Goal: Information Seeking & Learning: Learn about a topic

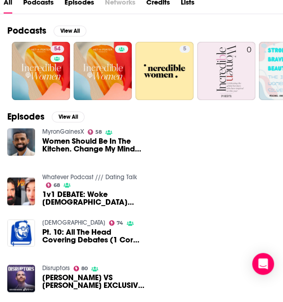
scroll to position [91, 0]
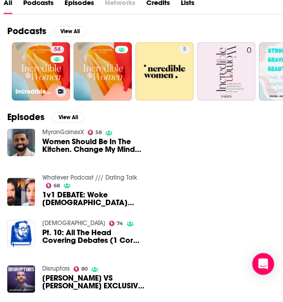
click at [31, 63] on link "54 Incredible Women" at bounding box center [41, 71] width 58 height 58
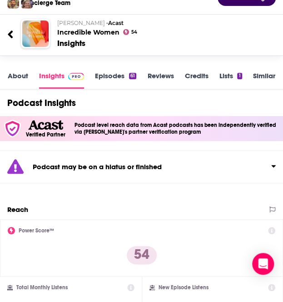
scroll to position [69, 0]
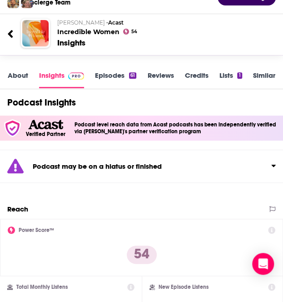
click at [109, 74] on link "Episodes 61" at bounding box center [115, 79] width 41 height 17
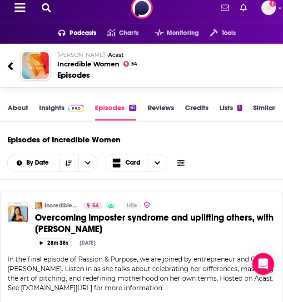
scroll to position [8, 0]
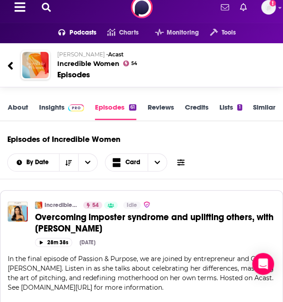
click at [8, 60] on icon at bounding box center [10, 66] width 6 height 12
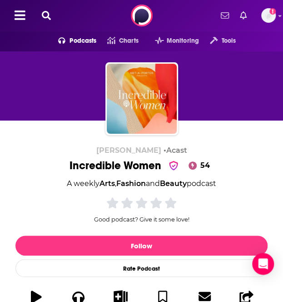
click at [46, 16] on icon at bounding box center [46, 15] width 9 height 9
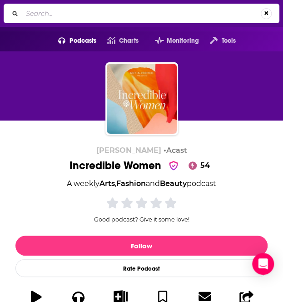
click at [92, 13] on input "Search..." at bounding box center [141, 13] width 239 height 15
type input "[PERSON_NAME] show"
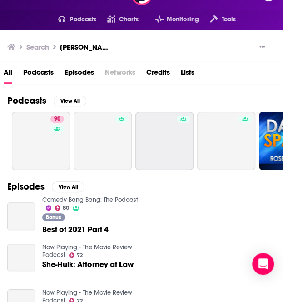
scroll to position [20, 0]
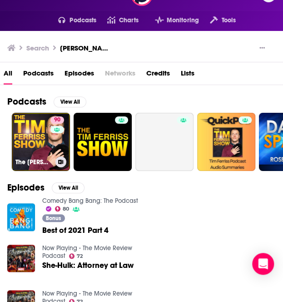
click at [41, 136] on link "90 The Tim Ferriss Show" at bounding box center [41, 142] width 58 height 58
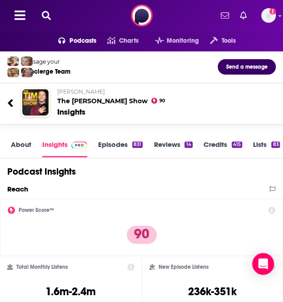
click at [105, 150] on link "Episodes 831" at bounding box center [120, 148] width 45 height 17
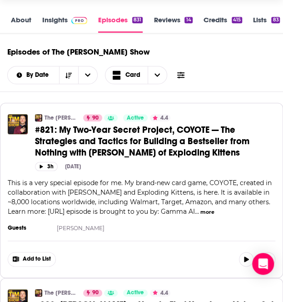
scroll to position [37, 0]
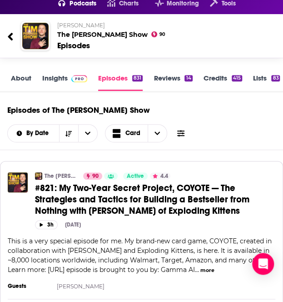
click at [24, 80] on link "About" at bounding box center [21, 82] width 20 height 17
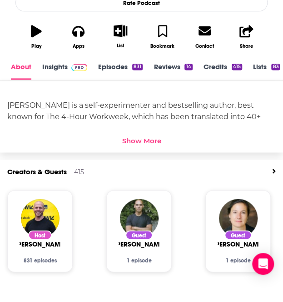
scroll to position [286, 0]
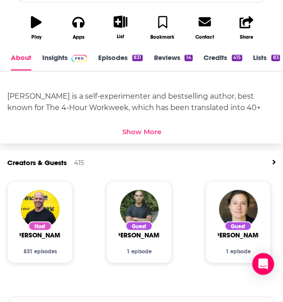
click at [145, 138] on div "Tim Ferriss is a self-experimenter and bestselling author, best known for The 4…" at bounding box center [141, 107] width 283 height 71
click at [137, 134] on div "Show More" at bounding box center [141, 131] width 39 height 9
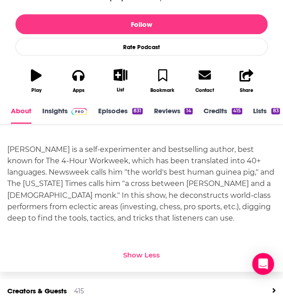
scroll to position [233, 0]
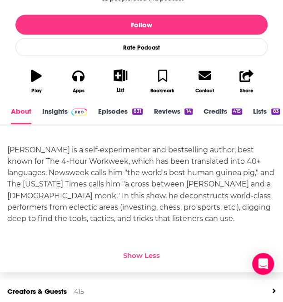
click at [26, 80] on button "Play" at bounding box center [36, 81] width 42 height 36
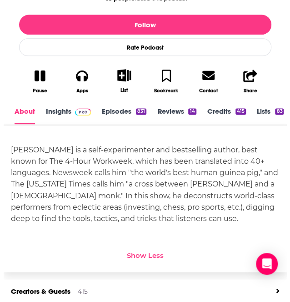
scroll to position [0, 0]
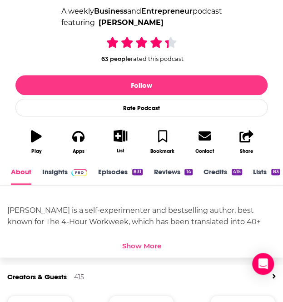
scroll to position [172, 0]
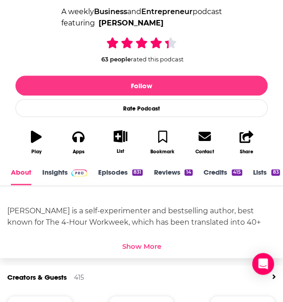
click at [31, 143] on icon "button" at bounding box center [36, 136] width 11 height 12
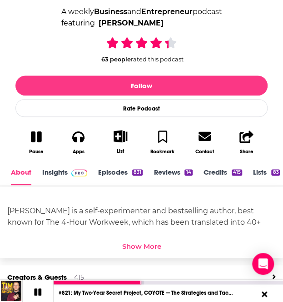
click at [72, 201] on div "[PERSON_NAME] is a self-experimenter and bestselling author, best known for The…" at bounding box center [141, 245] width 269 height 102
click at [51, 170] on link "Insights" at bounding box center [64, 176] width 45 height 17
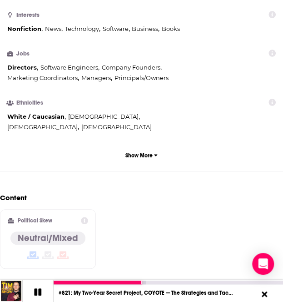
scroll to position [672, 0]
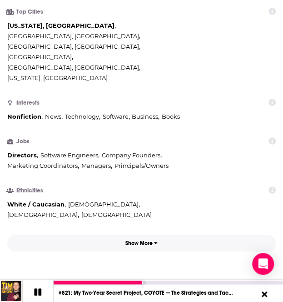
click at [131, 240] on p "Show More" at bounding box center [138, 243] width 27 height 6
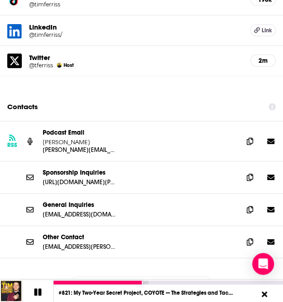
scroll to position [1419, 0]
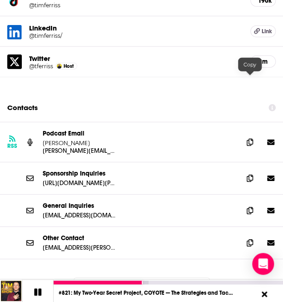
click at [249, 139] on icon at bounding box center [250, 142] width 6 height 7
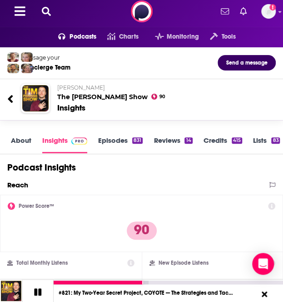
scroll to position [0, 0]
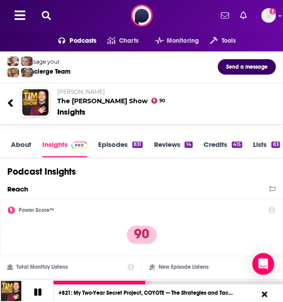
click at [40, 292] on icon at bounding box center [37, 291] width 7 height 7
click at [45, 12] on icon at bounding box center [46, 15] width 9 height 9
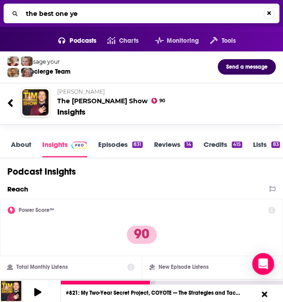
type input "the best one yet"
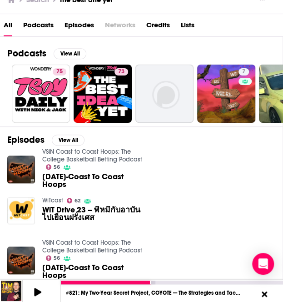
scroll to position [68, 0]
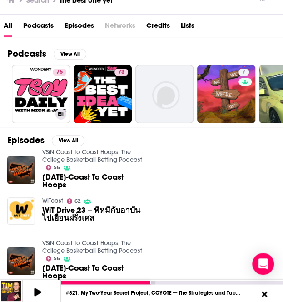
click at [40, 91] on link "75 The Best One Yet" at bounding box center [41, 94] width 58 height 58
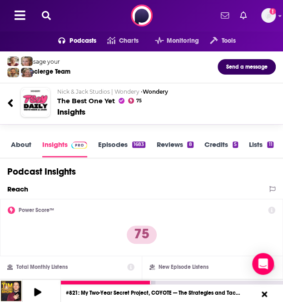
scroll to position [1, 0]
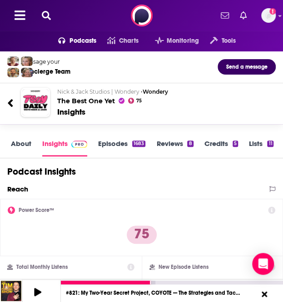
click at [28, 147] on link "About" at bounding box center [21, 147] width 20 height 17
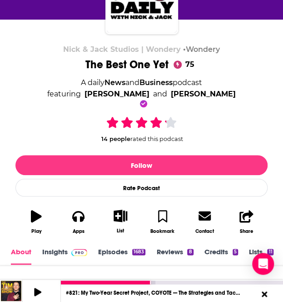
scroll to position [105, 0]
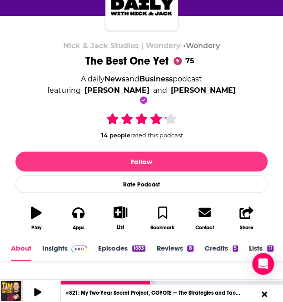
click at [31, 216] on icon "button" at bounding box center [36, 212] width 11 height 12
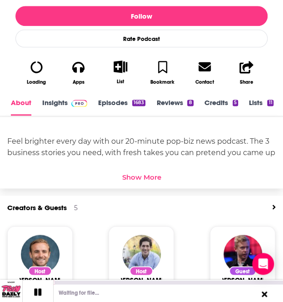
scroll to position [297, 0]
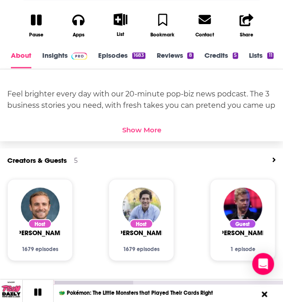
click at [151, 134] on div "Show More" at bounding box center [141, 129] width 39 height 9
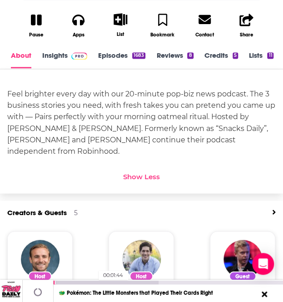
click at [94, 280] on div at bounding box center [106, 282] width 105 height 4
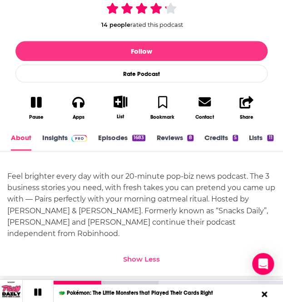
scroll to position [263, 0]
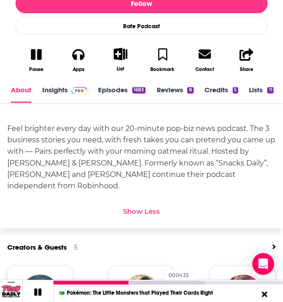
click at [159, 282] on div at bounding box center [129, 282] width 151 height 4
click at [244, 285] on div "🐲 Pokémon: The Little Monsters that Played Their Cards Right" at bounding box center [169, 293] width 230 height 18
click at [244, 282] on div at bounding box center [155, 282] width 202 height 4
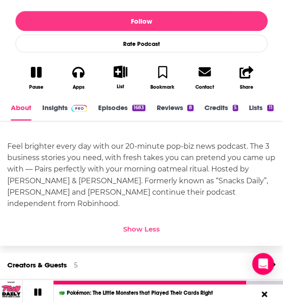
scroll to position [245, 0]
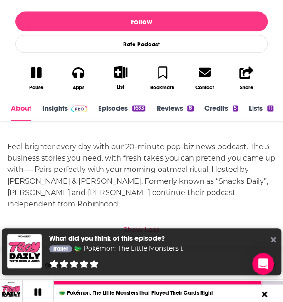
click at [39, 292] on icon at bounding box center [38, 292] width 8 height 8
click at [62, 113] on link "Insights" at bounding box center [64, 112] width 45 height 17
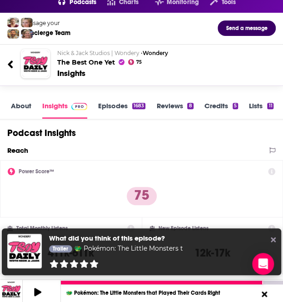
scroll to position [38, 0]
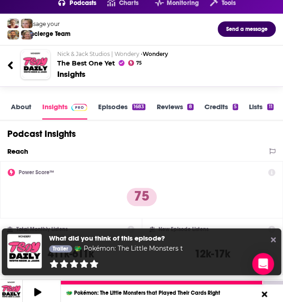
click at [25, 103] on link "About" at bounding box center [21, 110] width 20 height 17
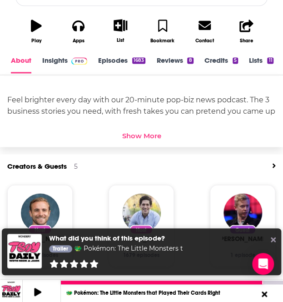
scroll to position [285, 0]
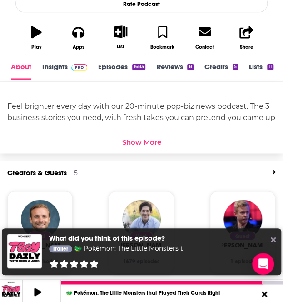
click at [58, 64] on link "Insights" at bounding box center [64, 70] width 45 height 17
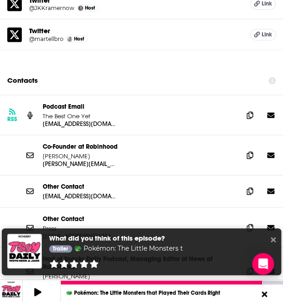
scroll to position [1170, 0]
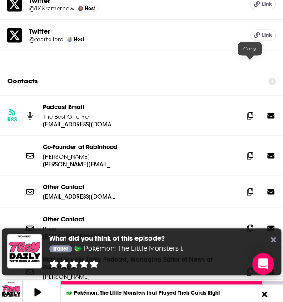
click at [249, 112] on icon at bounding box center [250, 115] width 6 height 7
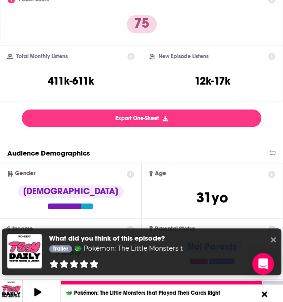
scroll to position [0, 0]
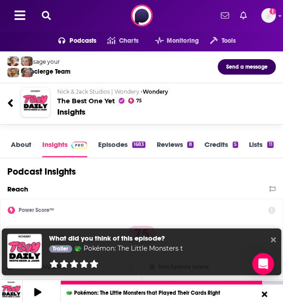
click at [54, 15] on div "Podcasts Charts Monitoring Tools For Business For Podcasters More Add a profile…" at bounding box center [141, 15] width 283 height 31
click at [50, 15] on icon at bounding box center [46, 15] width 9 height 9
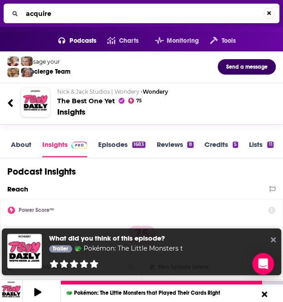
type input "acquired"
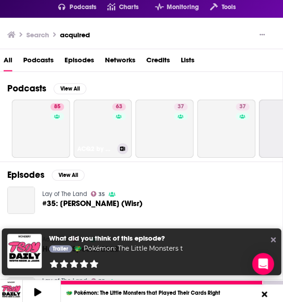
scroll to position [71, 0]
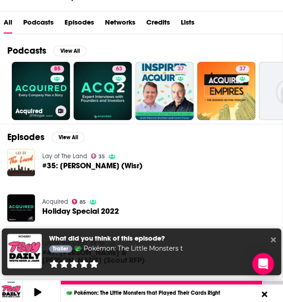
click at [42, 96] on link "85 Acquired" at bounding box center [41, 91] width 58 height 58
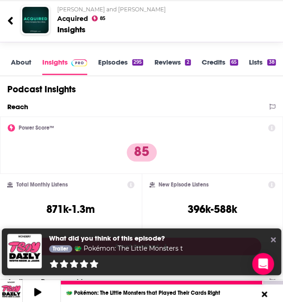
scroll to position [80, 0]
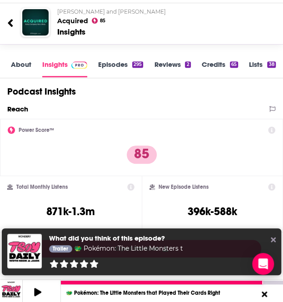
click at [20, 62] on link "About" at bounding box center [21, 68] width 20 height 17
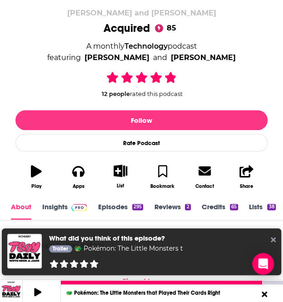
scroll to position [271, 0]
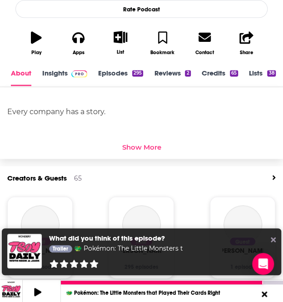
click at [144, 147] on div "Show More" at bounding box center [141, 147] width 39 height 9
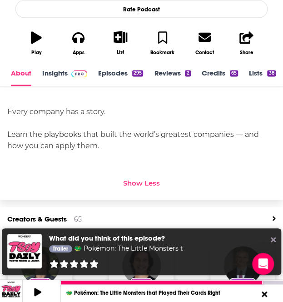
click at [34, 41] on icon "button" at bounding box center [36, 37] width 11 height 12
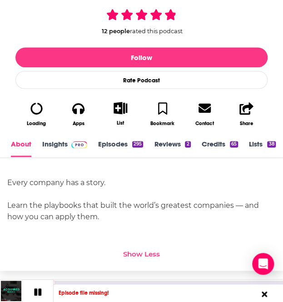
scroll to position [200, 0]
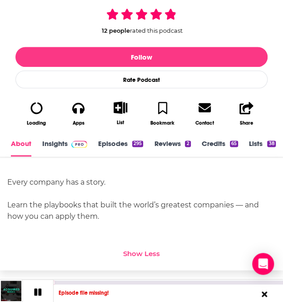
click at [59, 148] on link "Insights" at bounding box center [64, 147] width 45 height 17
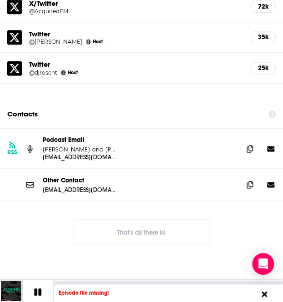
scroll to position [1109, 0]
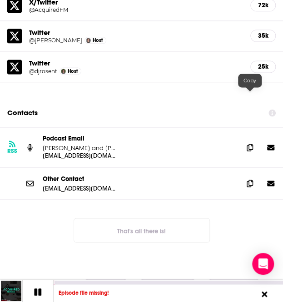
click at [250, 144] on icon at bounding box center [250, 147] width 6 height 7
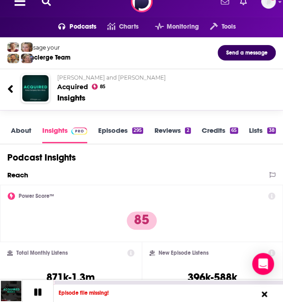
scroll to position [0, 0]
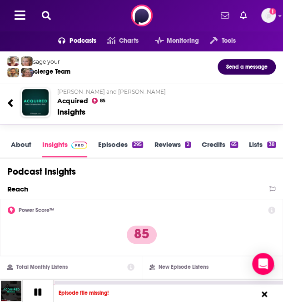
click at [45, 10] on div "Podcasts Charts Monitoring Tools For Business For Podcasters More Add a profile…" at bounding box center [141, 15] width 283 height 31
click at [45, 12] on icon at bounding box center [46, 15] width 9 height 9
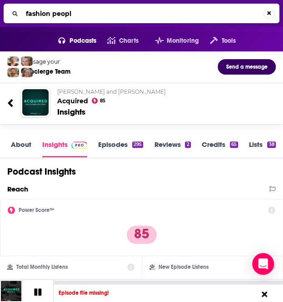
type input "fashion people"
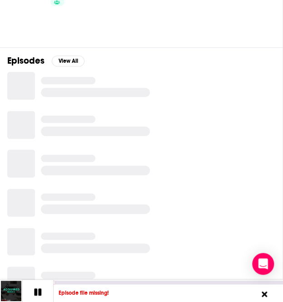
scroll to position [91, 0]
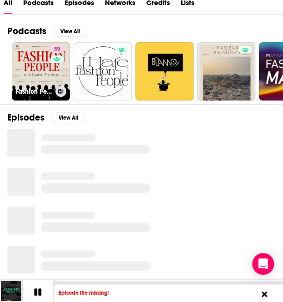
click at [38, 71] on link "59 Fashion People" at bounding box center [41, 71] width 58 height 58
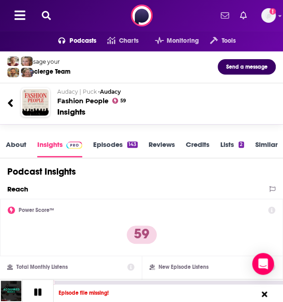
scroll to position [1, 0]
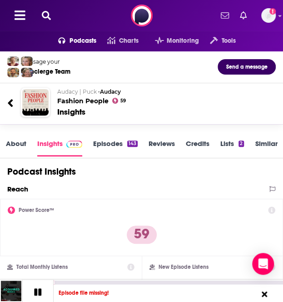
click at [15, 141] on link "About" at bounding box center [16, 147] width 20 height 17
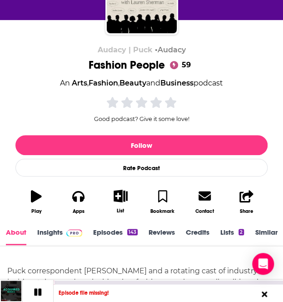
scroll to position [101, 0]
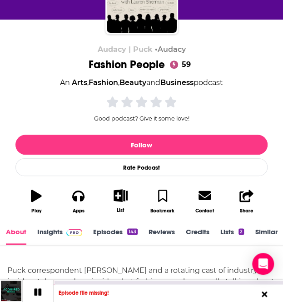
click at [31, 192] on icon "button" at bounding box center [36, 196] width 11 height 12
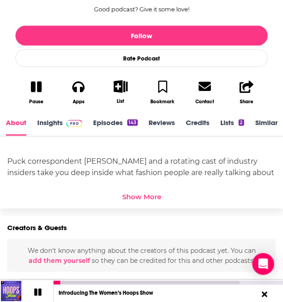
scroll to position [209, 0]
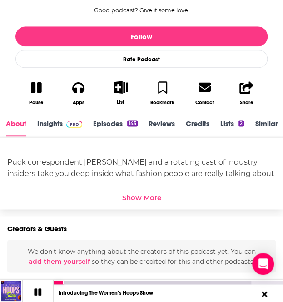
click at [105, 125] on link "Episodes 143" at bounding box center [115, 127] width 45 height 17
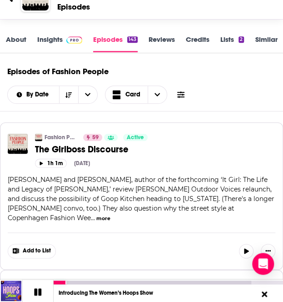
scroll to position [76, 0]
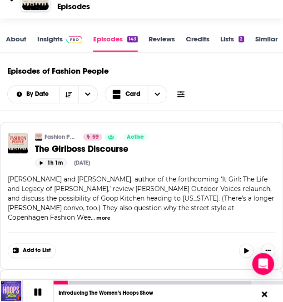
click at [44, 159] on button "1h 1m" at bounding box center [51, 162] width 32 height 9
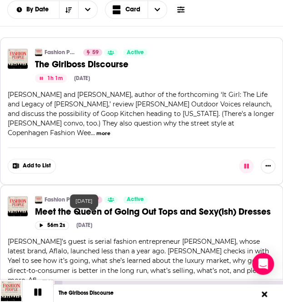
scroll to position [0, 0]
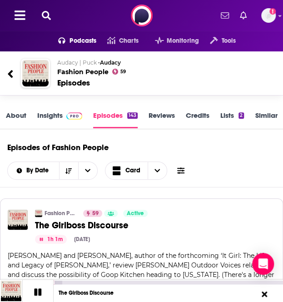
click at [19, 119] on link "About" at bounding box center [16, 119] width 20 height 17
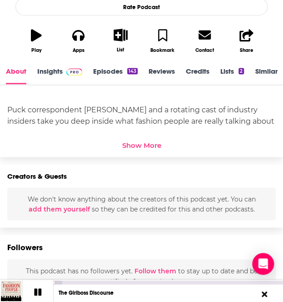
scroll to position [262, 0]
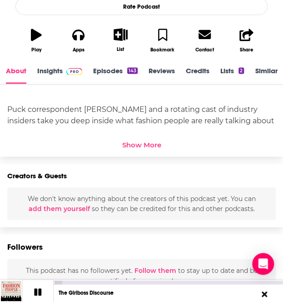
click at [142, 145] on div "Show More" at bounding box center [141, 144] width 39 height 9
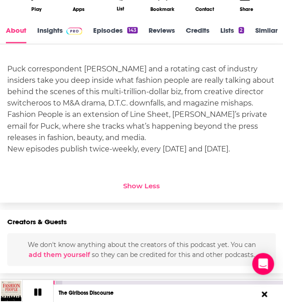
scroll to position [303, 0]
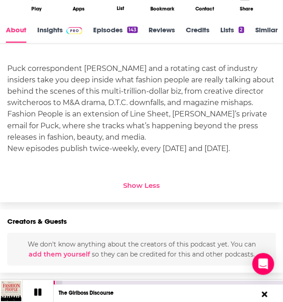
click at [110, 285] on div "The Girlboss Discourse" at bounding box center [169, 293] width 230 height 18
click at [109, 281] on div "00:15:30" at bounding box center [169, 282] width 230 height 4
click at [46, 33] on link "Insights" at bounding box center [59, 33] width 45 height 17
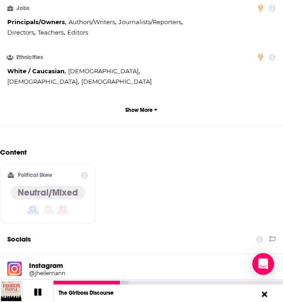
scroll to position [952, 0]
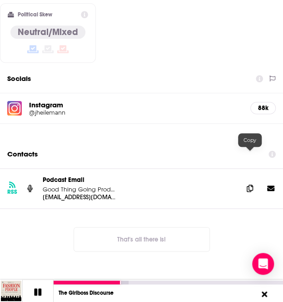
click at [249, 185] on icon at bounding box center [250, 188] width 6 height 7
click at [40, 288] on icon at bounding box center [38, 292] width 8 height 8
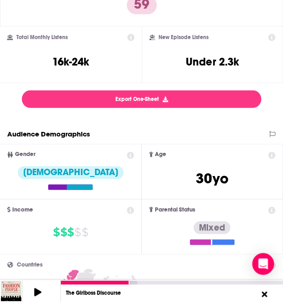
scroll to position [0, 0]
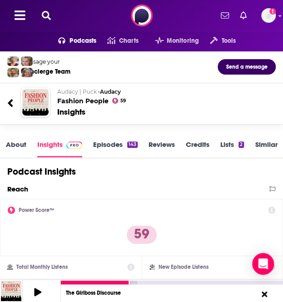
click at [43, 12] on icon at bounding box center [46, 15] width 9 height 9
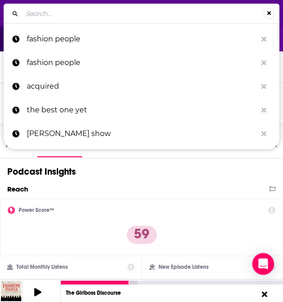
click at [59, 16] on input "Search..." at bounding box center [142, 13] width 241 height 15
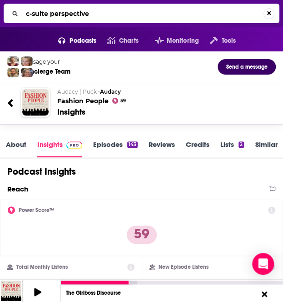
type input "c-suite perspectives"
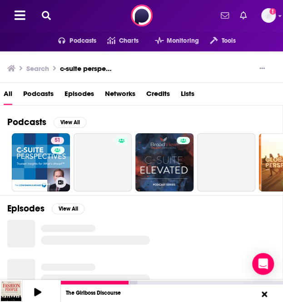
click at [19, 165] on link "51 C-Suite Perspectives" at bounding box center [41, 162] width 58 height 58
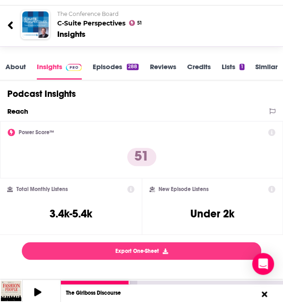
scroll to position [77, 0]
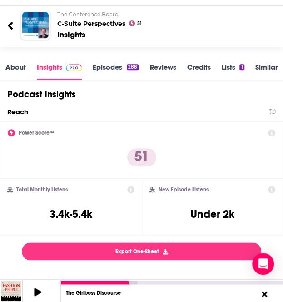
click at [17, 65] on link "About" at bounding box center [15, 71] width 20 height 17
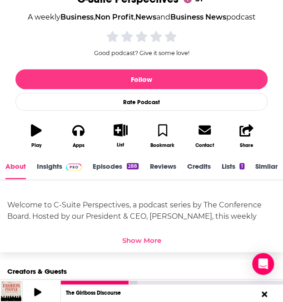
scroll to position [168, 0]
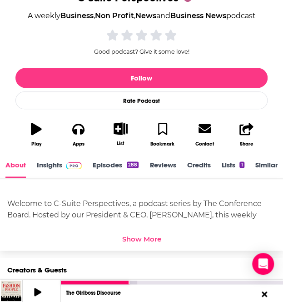
click at [26, 128] on button "Play" at bounding box center [36, 134] width 42 height 36
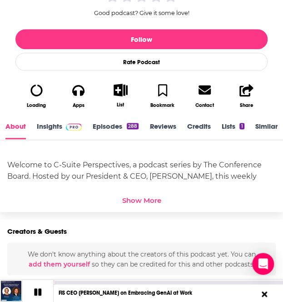
scroll to position [207, 0]
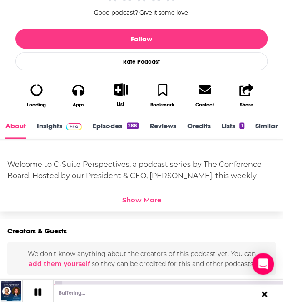
click at [136, 199] on div "Show More" at bounding box center [141, 199] width 39 height 9
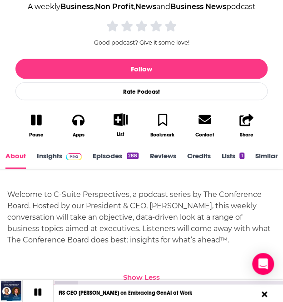
scroll to position [176, 0]
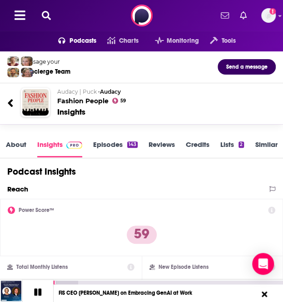
click at [112, 143] on link "Episodes 143" at bounding box center [115, 148] width 45 height 17
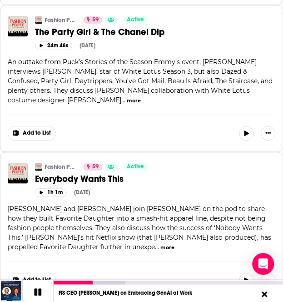
scroll to position [3497, 0]
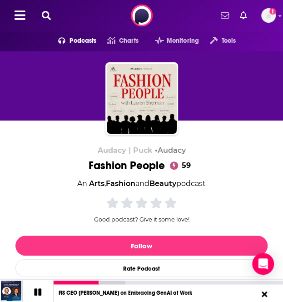
click at [50, 13] on icon at bounding box center [46, 15] width 9 height 9
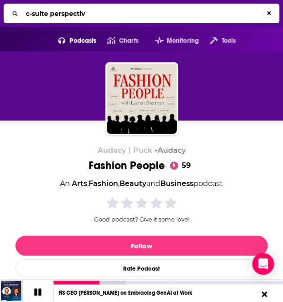
type input "c-suite perspective"
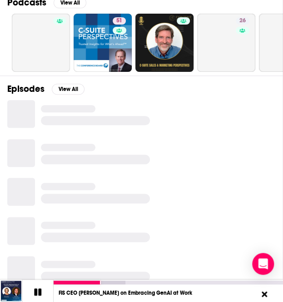
scroll to position [122, 0]
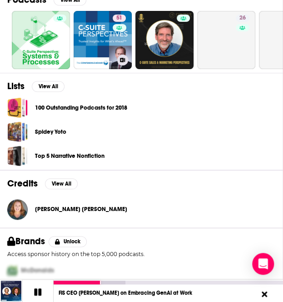
click at [112, 67] on link "51 C-Suite Perspectives" at bounding box center [103, 40] width 58 height 58
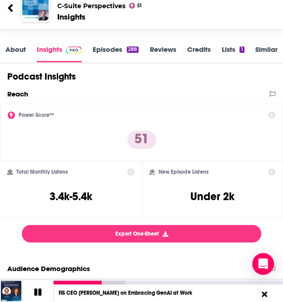
scroll to position [95, 0]
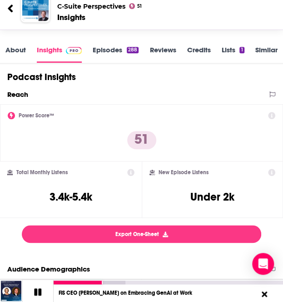
click at [15, 47] on link "About" at bounding box center [15, 53] width 20 height 17
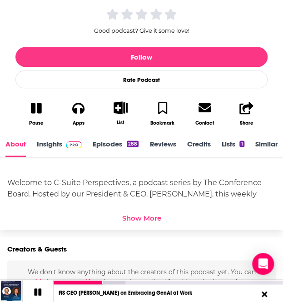
scroll to position [189, 0]
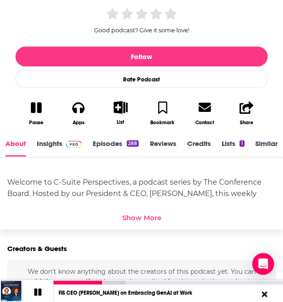
click at [135, 215] on div "Show More" at bounding box center [141, 217] width 39 height 9
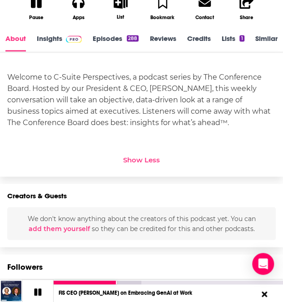
scroll to position [292, 0]
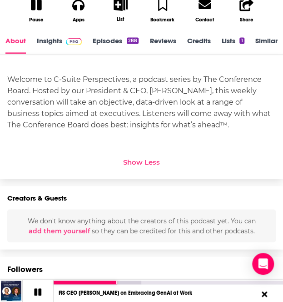
click at [50, 41] on link "Insights" at bounding box center [59, 44] width 45 height 17
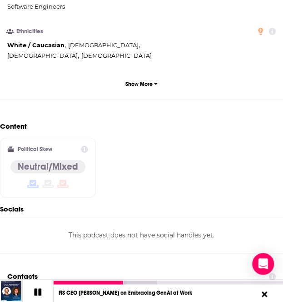
scroll to position [957, 0]
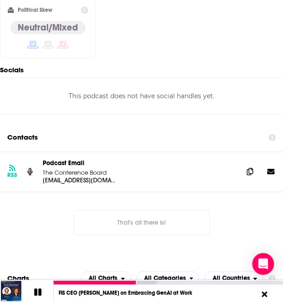
click at [40, 294] on icon at bounding box center [37, 291] width 7 height 7
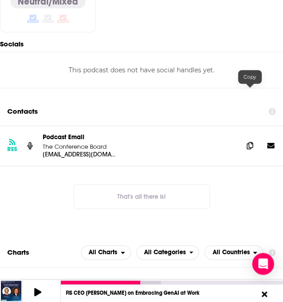
click at [247, 142] on icon at bounding box center [250, 145] width 6 height 7
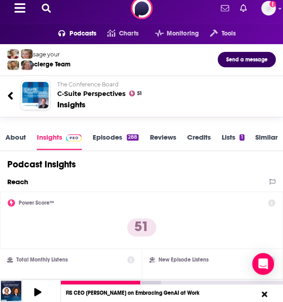
scroll to position [0, 0]
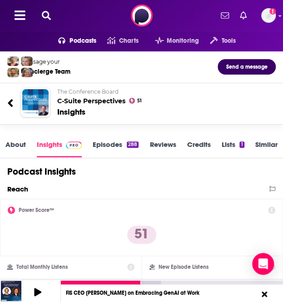
click at [44, 16] on icon at bounding box center [46, 15] width 9 height 9
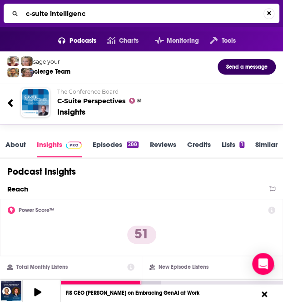
type input "c-suite intelligence"
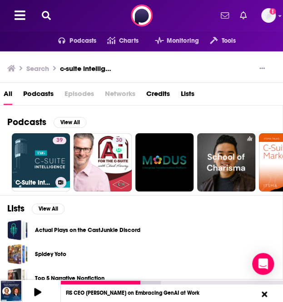
click at [33, 148] on link "39 C-Suite Intelligence" at bounding box center [41, 162] width 58 height 58
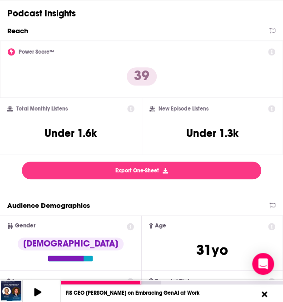
scroll to position [22, 0]
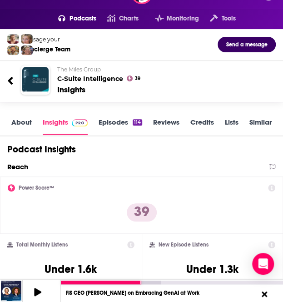
click at [26, 118] on link "About" at bounding box center [21, 126] width 20 height 17
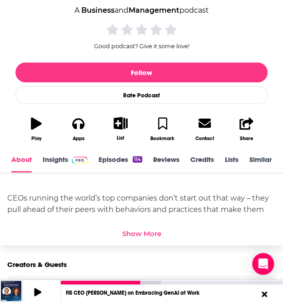
scroll to position [218, 0]
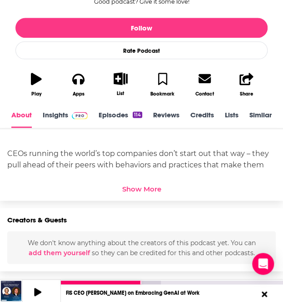
click at [146, 180] on div "Show More" at bounding box center [141, 186] width 269 height 13
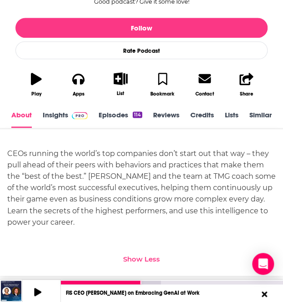
click at [38, 81] on icon "button" at bounding box center [36, 79] width 11 height 12
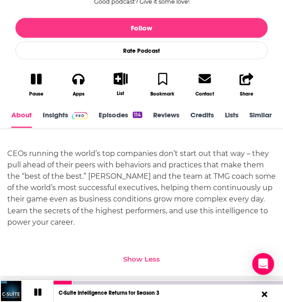
click at [116, 117] on link "Episodes 114" at bounding box center [121, 118] width 44 height 17
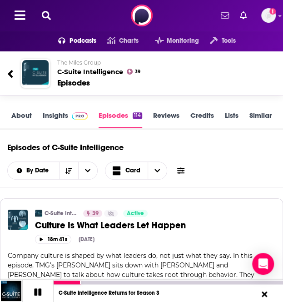
click at [21, 114] on link "About" at bounding box center [21, 119] width 20 height 17
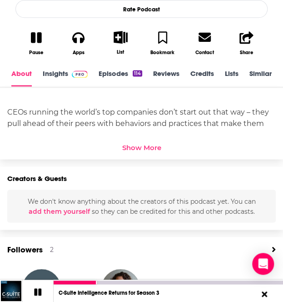
scroll to position [260, 0]
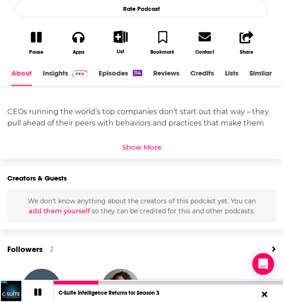
click at [140, 147] on div "Show More" at bounding box center [141, 147] width 39 height 9
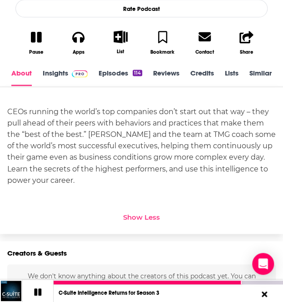
click at [52, 73] on link "Insights" at bounding box center [65, 77] width 45 height 17
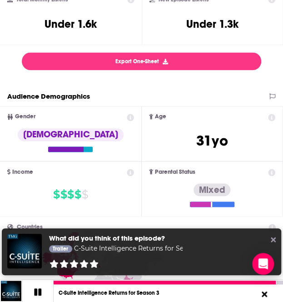
scroll to position [205, 0]
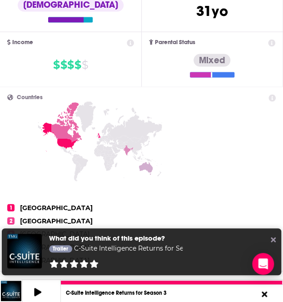
click at [223, 159] on div "1 United States 2 United Kingdom 3 Canada 4 India 5 Australia" at bounding box center [141, 182] width 269 height 177
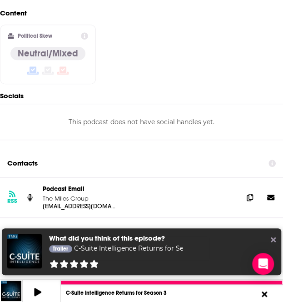
scroll to position [955, 0]
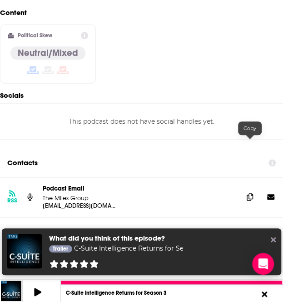
click at [253, 193] on icon at bounding box center [250, 196] width 6 height 7
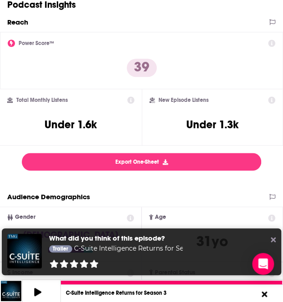
scroll to position [0, 0]
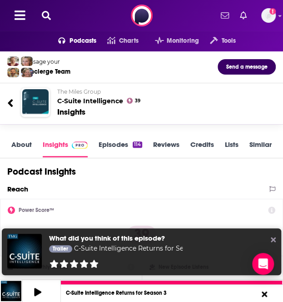
click at [48, 15] on icon at bounding box center [46, 15] width 9 height 9
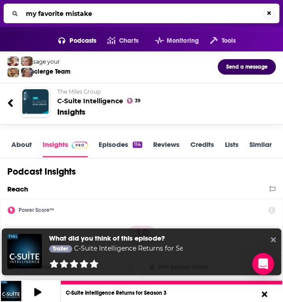
type input "my favorite mistakes"
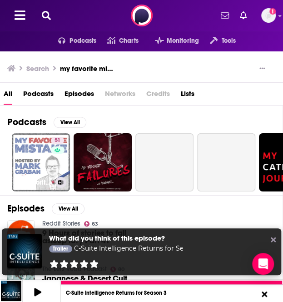
click at [36, 157] on link "51 My Favorite Mistake: Business Lessons from Failures and Success" at bounding box center [41, 162] width 58 height 58
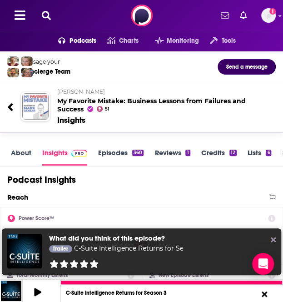
click at [22, 150] on link "About" at bounding box center [21, 156] width 20 height 17
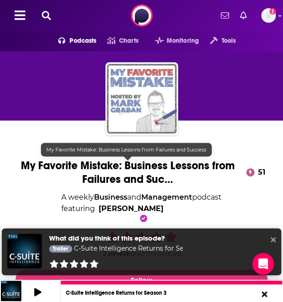
scroll to position [124, 0]
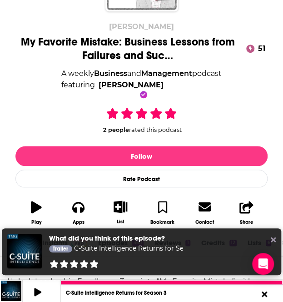
click at [32, 212] on icon "button" at bounding box center [36, 207] width 11 height 12
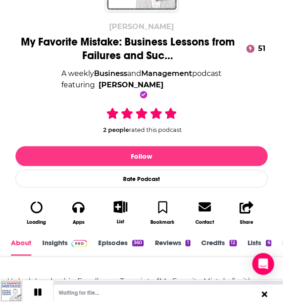
scroll to position [258, 0]
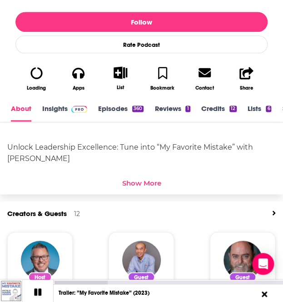
click at [144, 184] on div "Show More" at bounding box center [141, 182] width 39 height 9
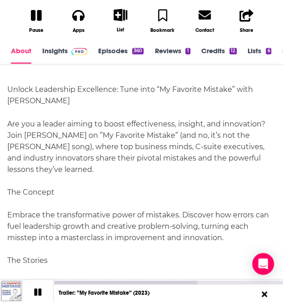
scroll to position [316, 0]
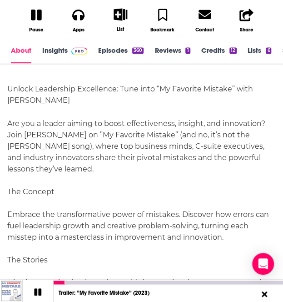
click at [114, 51] on link "Episodes 360" at bounding box center [120, 54] width 45 height 17
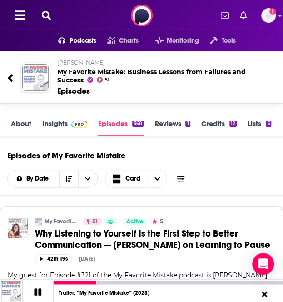
click at [23, 124] on link "About" at bounding box center [21, 127] width 20 height 17
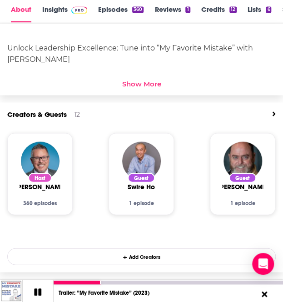
scroll to position [357, 0]
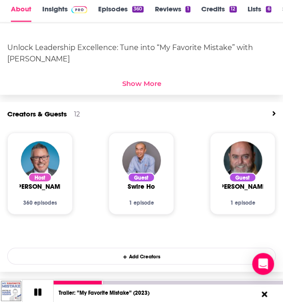
click at [144, 83] on div "Show More" at bounding box center [141, 83] width 39 height 9
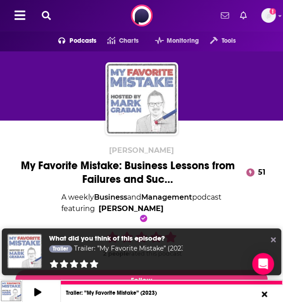
scroll to position [192, 0]
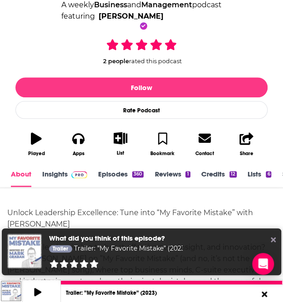
click at [63, 178] on link "Insights" at bounding box center [64, 178] width 45 height 17
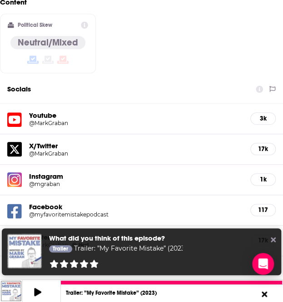
scroll to position [1177, 0]
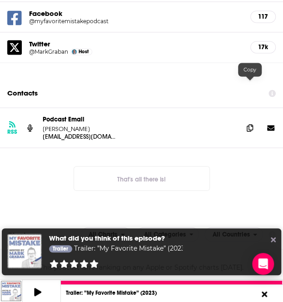
click at [250, 124] on icon at bounding box center [250, 127] width 6 height 7
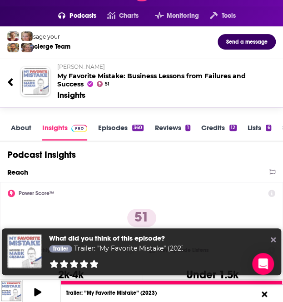
scroll to position [0, 0]
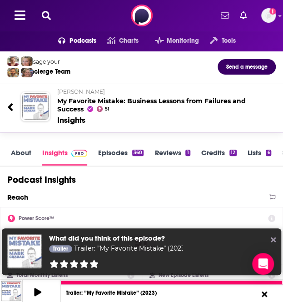
click at [46, 11] on icon at bounding box center [46, 15] width 9 height 9
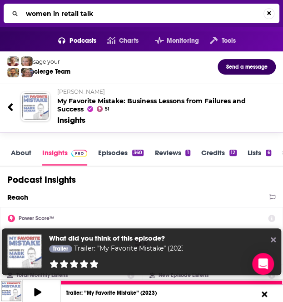
type input "women in retail talks"
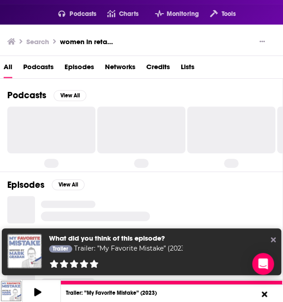
scroll to position [27, 0]
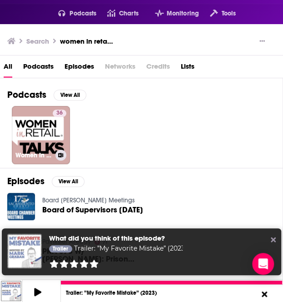
click at [31, 130] on link "36 Women In Retail Talks" at bounding box center [41, 135] width 58 height 58
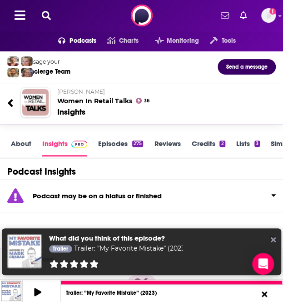
click at [44, 13] on icon at bounding box center [46, 15] width 9 height 9
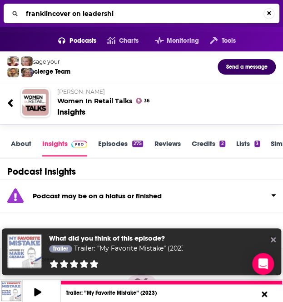
type input "franklincover on leadership"
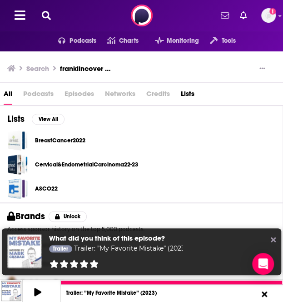
click at [46, 12] on icon at bounding box center [46, 15] width 9 height 9
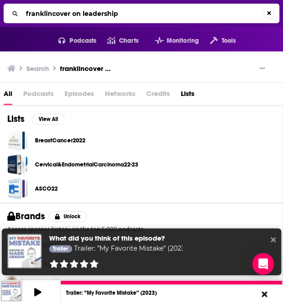
click at [71, 15] on input "franklincover on leadership" at bounding box center [142, 13] width 241 height 15
type input "franklincovey on leadership"
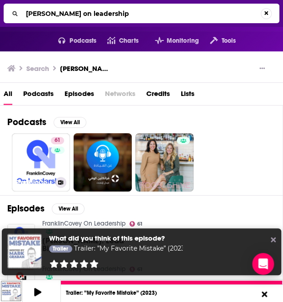
click at [48, 153] on link "61 FranklinCovey On Leadership" at bounding box center [41, 162] width 58 height 58
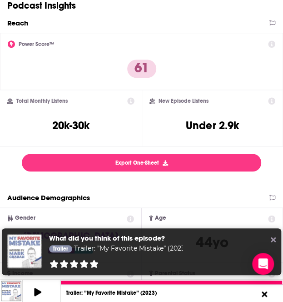
scroll to position [91, 0]
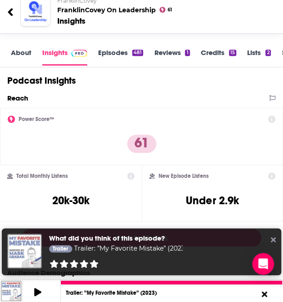
click at [23, 53] on link "About" at bounding box center [21, 56] width 20 height 17
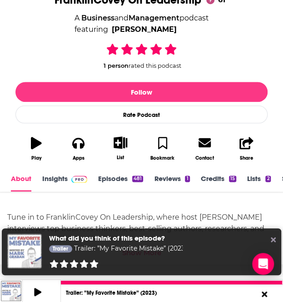
scroll to position [166, 0]
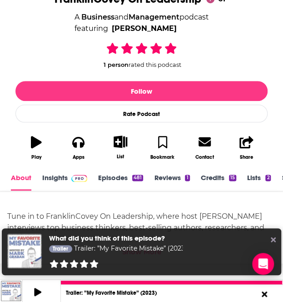
click at [27, 141] on button "Play" at bounding box center [36, 148] width 42 height 36
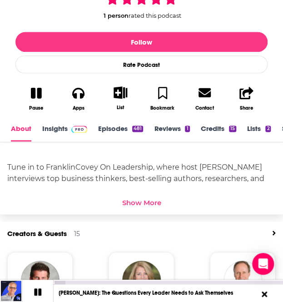
scroll to position [232, 0]
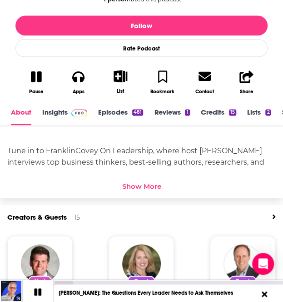
click at [139, 184] on div "Show More" at bounding box center [141, 186] width 39 height 9
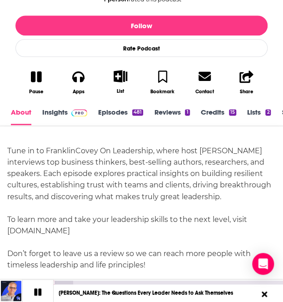
scroll to position [259, 0]
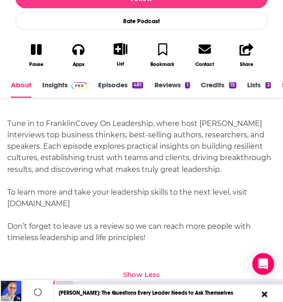
drag, startPoint x: 55, startPoint y: 282, endPoint x: 47, endPoint y: 282, distance: 7.7
click at [47, 282] on div "Jerry Colonna: The Questions Every Leader Needs to Ask Themselves" at bounding box center [141, 291] width 283 height 22
click at [54, 282] on div at bounding box center [55, 282] width 2 height 4
click at [55, 82] on link "Insights" at bounding box center [64, 88] width 45 height 17
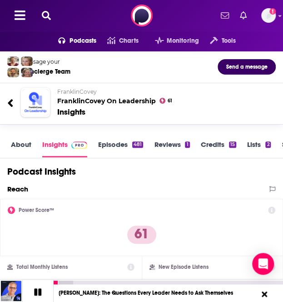
click at [112, 146] on link "Episodes 481" at bounding box center [120, 148] width 45 height 17
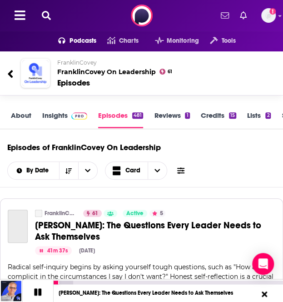
click at [39, 293] on icon at bounding box center [38, 292] width 8 height 8
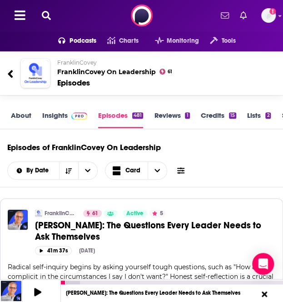
click at [55, 114] on link "Insights" at bounding box center [64, 119] width 45 height 17
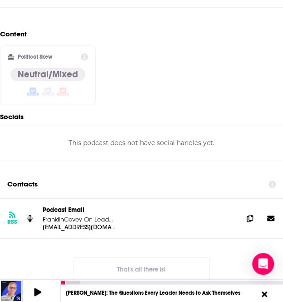
scroll to position [917, 0]
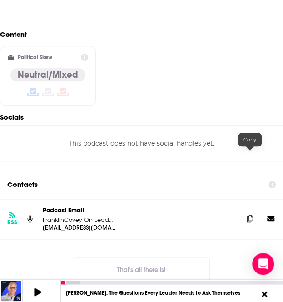
click at [250, 215] on icon at bounding box center [250, 218] width 6 height 7
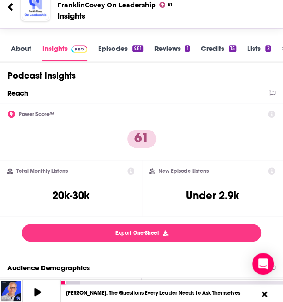
scroll to position [0, 0]
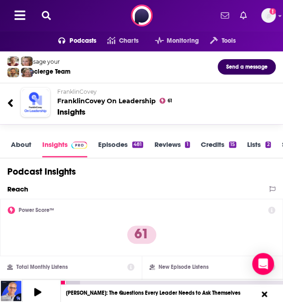
click at [42, 14] on icon at bounding box center [46, 15] width 9 height 9
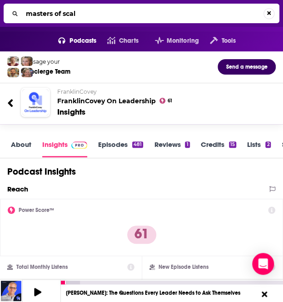
type input "masters of scale"
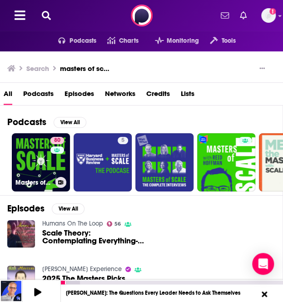
click at [33, 166] on link "80 Masters of Scale" at bounding box center [41, 162] width 58 height 58
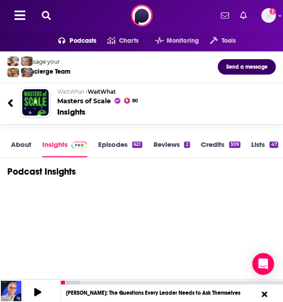
scroll to position [81, 0]
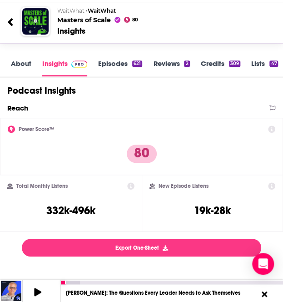
click at [22, 63] on link "About" at bounding box center [21, 67] width 20 height 17
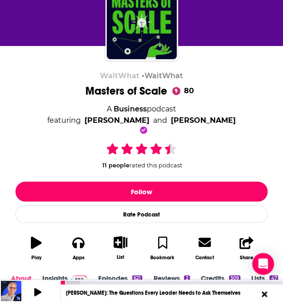
click at [103, 190] on button "Follow" at bounding box center [141, 191] width 252 height 20
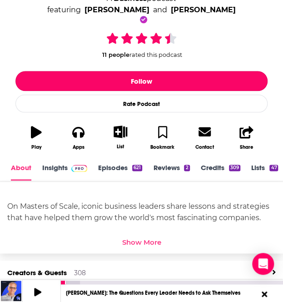
scroll to position [186, 0]
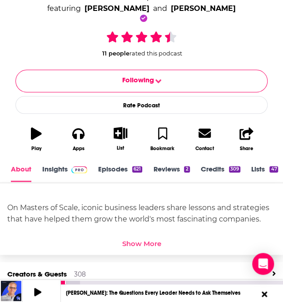
click at [137, 241] on div "Show More" at bounding box center [141, 243] width 39 height 9
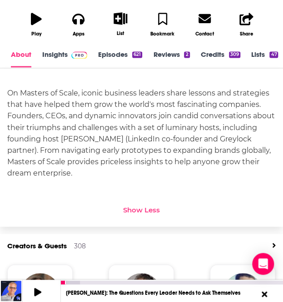
scroll to position [222, 0]
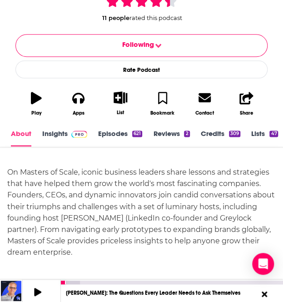
click at [108, 136] on link "Episodes 621" at bounding box center [120, 137] width 44 height 17
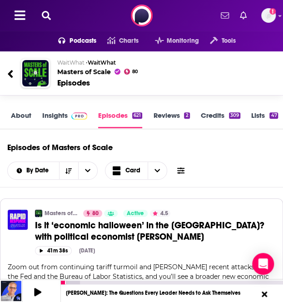
click at [53, 117] on link "Insights" at bounding box center [64, 119] width 45 height 17
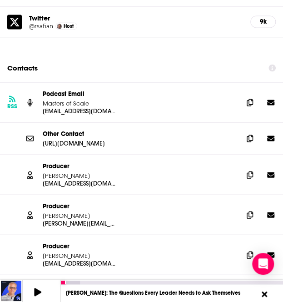
scroll to position [1225, 0]
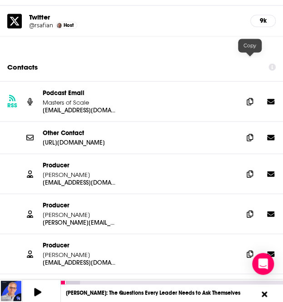
click at [251, 98] on icon at bounding box center [250, 101] width 6 height 7
click at [245, 167] on span at bounding box center [250, 174] width 14 height 14
click at [250, 210] on icon at bounding box center [250, 213] width 6 height 7
click at [249, 250] on icon at bounding box center [250, 253] width 6 height 7
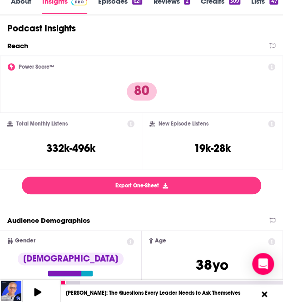
scroll to position [0, 0]
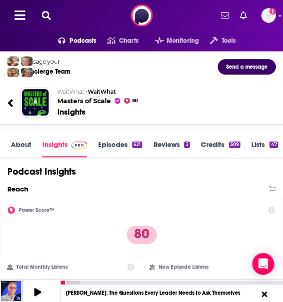
click at [43, 12] on icon at bounding box center [46, 15] width 9 height 9
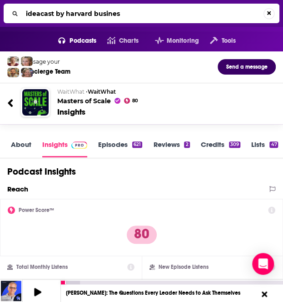
type input "ideacast by harvard business"
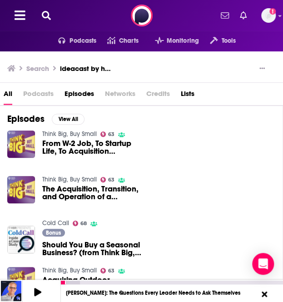
click at [49, 12] on icon at bounding box center [46, 15] width 9 height 9
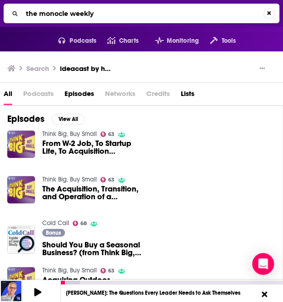
type input "the monocle weekly"
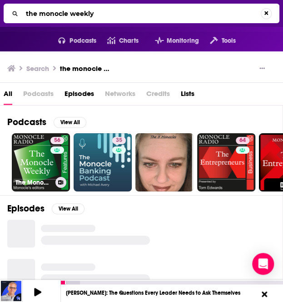
click at [37, 165] on link "56 The Monocle Weekly" at bounding box center [41, 162] width 58 height 58
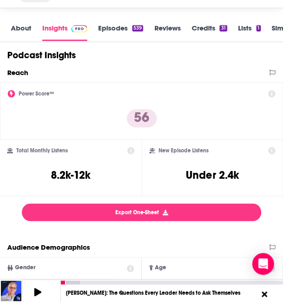
scroll to position [117, 0]
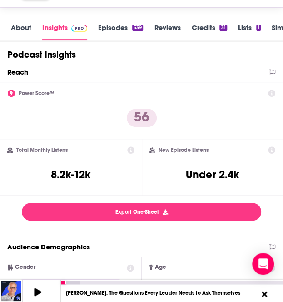
click at [26, 25] on link "About" at bounding box center [21, 31] width 20 height 17
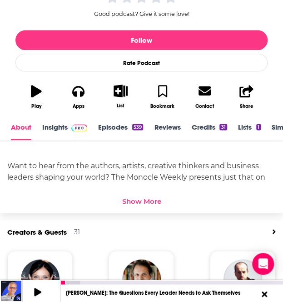
scroll to position [206, 0]
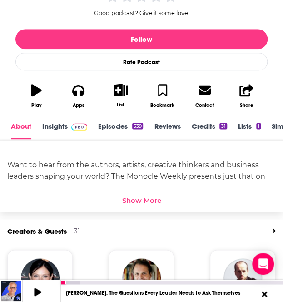
click at [142, 196] on div "Show More" at bounding box center [141, 200] width 39 height 9
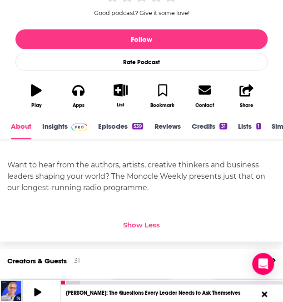
scroll to position [223, 0]
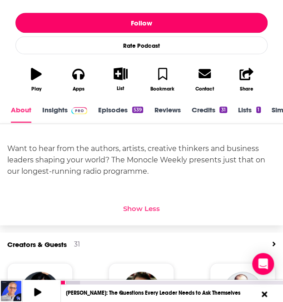
click at [150, 23] on button "Follow" at bounding box center [141, 23] width 252 height 20
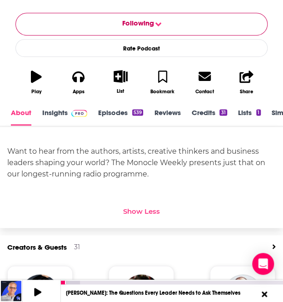
click at [150, 23] on span "Following" at bounding box center [138, 24] width 32 height 11
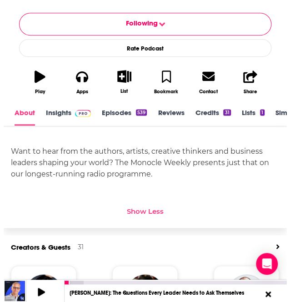
scroll to position [0, 0]
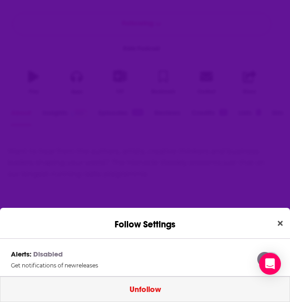
click at [149, 289] on button "Unfollow" at bounding box center [145, 288] width 290 height 25
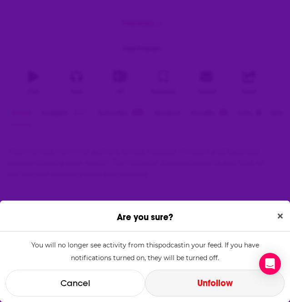
click at [182, 283] on button "Unfollow" at bounding box center [215, 283] width 140 height 27
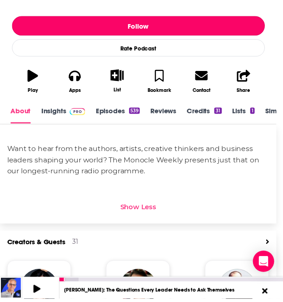
scroll to position [223, 0]
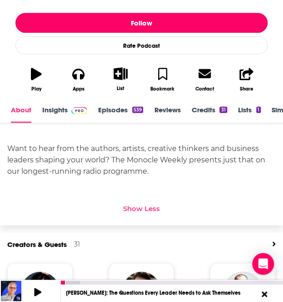
click at [35, 83] on button "Play" at bounding box center [36, 79] width 42 height 36
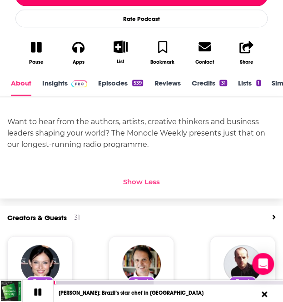
scroll to position [249, 0]
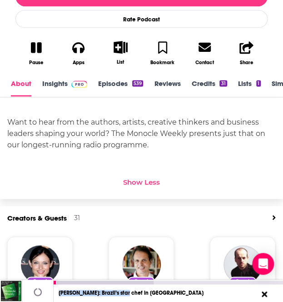
drag, startPoint x: 56, startPoint y: 281, endPoint x: 132, endPoint y: 290, distance: 76.5
click at [132, 290] on div "Alessandra Montagne: Brazil’s star chef in Paris" at bounding box center [169, 291] width 230 height 22
click at [130, 280] on div at bounding box center [104, 282] width 100 height 4
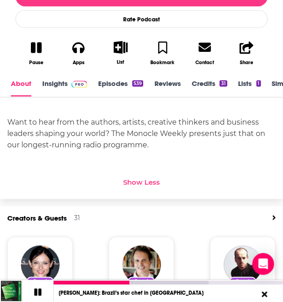
scroll to position [425, 0]
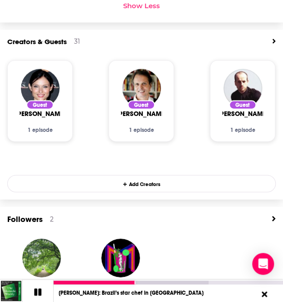
click at [271, 41] on div "Creators & Guests 31 Add Creators" at bounding box center [141, 45] width 269 height 16
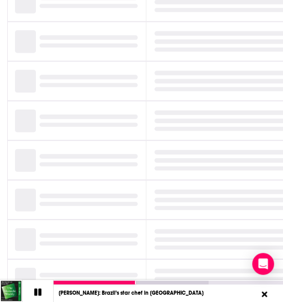
scroll to position [102, 0]
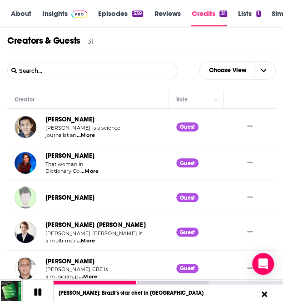
click at [105, 18] on link "Episodes 539" at bounding box center [120, 17] width 45 height 17
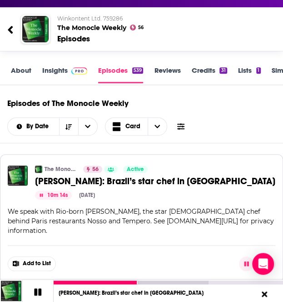
scroll to position [45, 0]
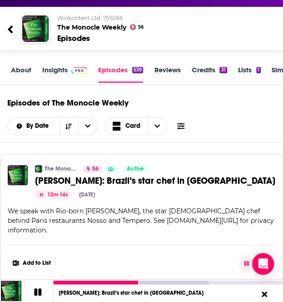
click at [157, 70] on link "Reviews" at bounding box center [167, 73] width 26 height 17
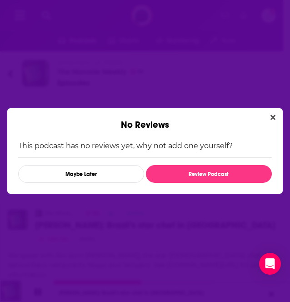
click at [276, 116] on button "Close" at bounding box center [273, 117] width 12 height 11
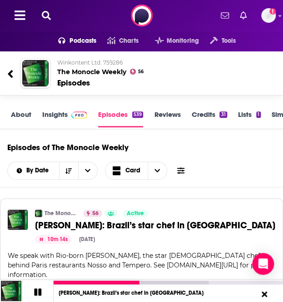
click at [17, 110] on link "About" at bounding box center [21, 118] width 20 height 17
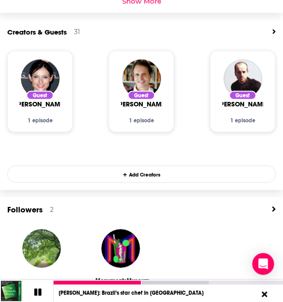
scroll to position [403, 0]
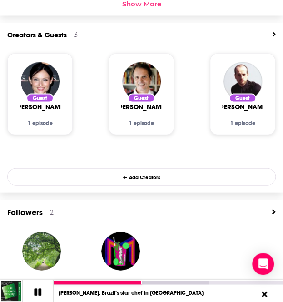
click at [274, 37] on icon "View All" at bounding box center [274, 33] width 4 height 7
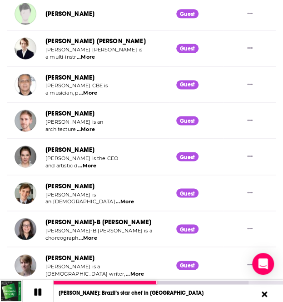
scroll to position [285, 0]
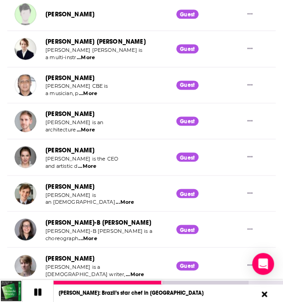
click at [123, 89] on td "Nitin Sawhney Nitin Sawhney CBE is a musician, p ...More" at bounding box center [88, 85] width 162 height 36
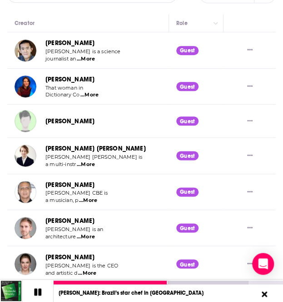
scroll to position [0, 0]
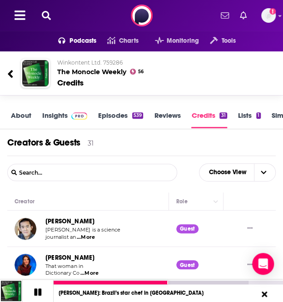
click at [21, 112] on link "About" at bounding box center [21, 119] width 20 height 17
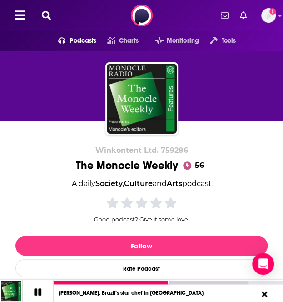
click at [39, 289] on icon at bounding box center [38, 292] width 8 height 8
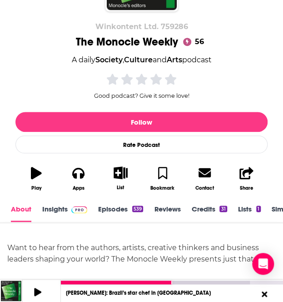
scroll to position [286, 0]
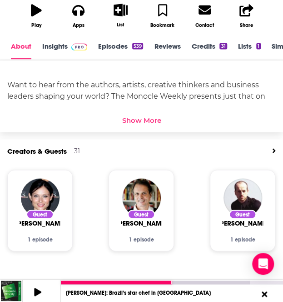
click at [145, 123] on div "Show More" at bounding box center [141, 120] width 39 height 9
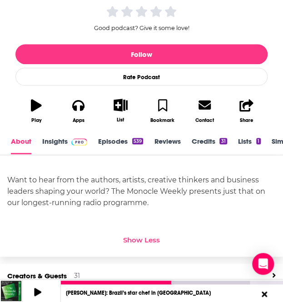
scroll to position [191, 0]
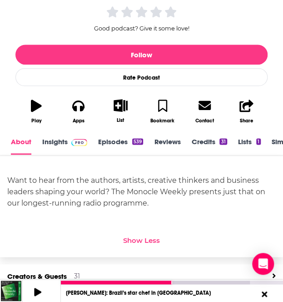
click at [54, 144] on link "Insights" at bounding box center [64, 145] width 45 height 17
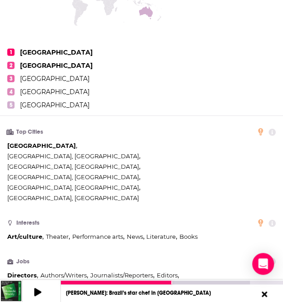
scroll to position [728, 0]
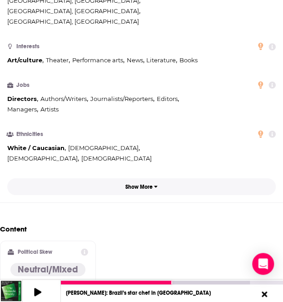
click at [145, 184] on p "Show More" at bounding box center [138, 187] width 27 height 6
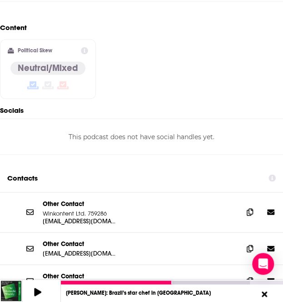
scroll to position [1244, 0]
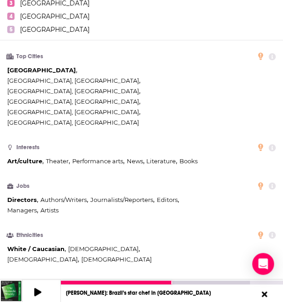
click at [118, 142] on li "Interests Art/culture , Theater , Performance arts , News , Literature , Books" at bounding box center [141, 156] width 269 height 28
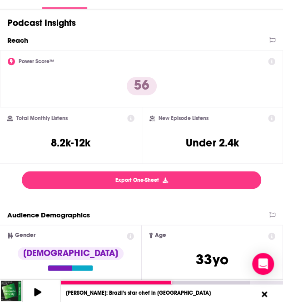
scroll to position [0, 0]
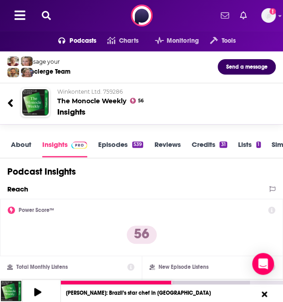
click at [118, 141] on link "Episodes 539" at bounding box center [120, 148] width 45 height 17
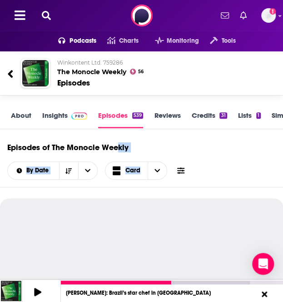
drag, startPoint x: 118, startPoint y: 141, endPoint x: 192, endPoint y: 147, distance: 73.9
click at [192, 147] on div "Episodes of The Monocle Weekly By Date Card" at bounding box center [141, 162] width 269 height 50
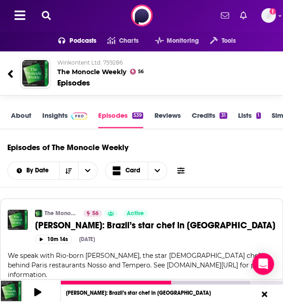
click at [10, 113] on div "About Insights Episodes 539 Reviews Credits 31 Lists 1 Similar" at bounding box center [141, 115] width 283 height 27
click at [31, 116] on div "About" at bounding box center [26, 120] width 31 height 19
click at [28, 117] on link "About" at bounding box center [21, 119] width 20 height 17
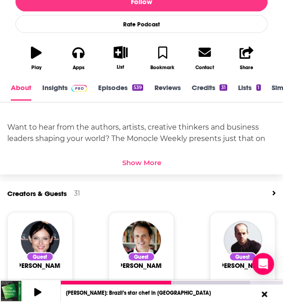
scroll to position [245, 0]
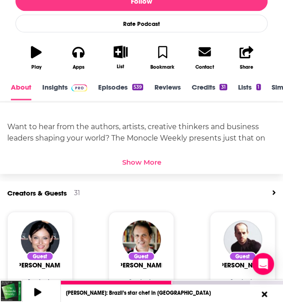
click at [130, 159] on div "Show More" at bounding box center [141, 162] width 39 height 9
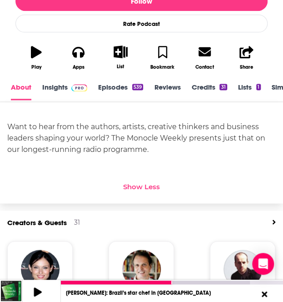
click at [39, 290] on icon at bounding box center [38, 291] width 8 height 9
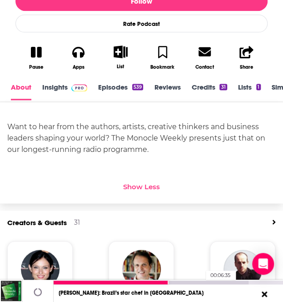
click at [200, 280] on div at bounding box center [151, 282] width 195 height 4
click at [41, 290] on icon at bounding box center [38, 292] width 8 height 8
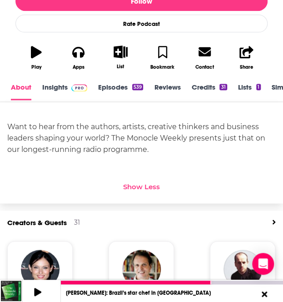
click at [58, 86] on link "Insights" at bounding box center [64, 91] width 45 height 17
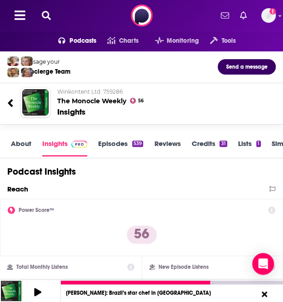
click at [47, 12] on icon at bounding box center [46, 15] width 9 height 9
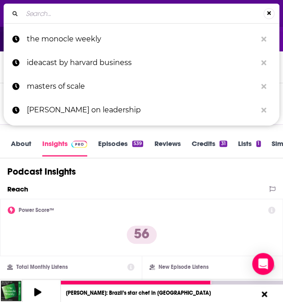
click at [65, 12] on input "Search..." at bounding box center [142, 13] width 241 height 15
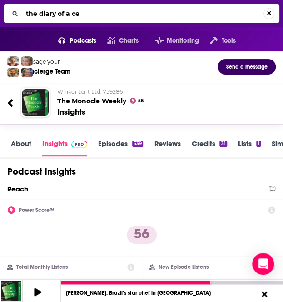
type input "the diary of a ceo"
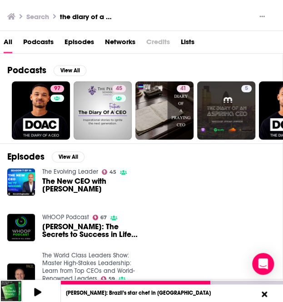
scroll to position [51, 0]
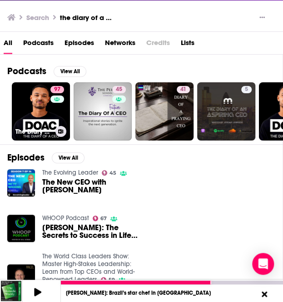
click at [37, 115] on link "97 The Diary Of A CEO with Steven Bartlett" at bounding box center [41, 111] width 58 height 58
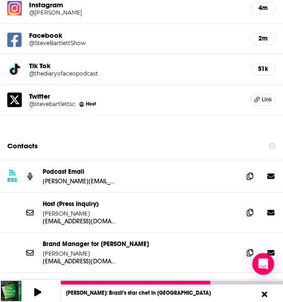
scroll to position [1230, 0]
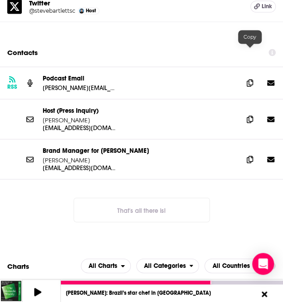
click at [250, 79] on icon at bounding box center [250, 82] width 6 height 7
click at [251, 115] on icon at bounding box center [250, 118] width 6 height 7
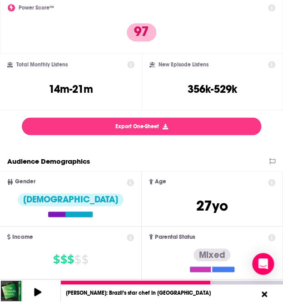
scroll to position [0, 0]
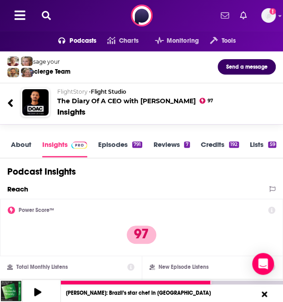
click at [46, 13] on icon at bounding box center [46, 15] width 9 height 9
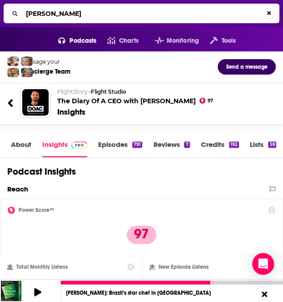
type input "barrons"
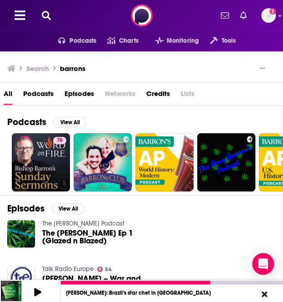
click at [50, 17] on icon at bounding box center [46, 15] width 9 height 9
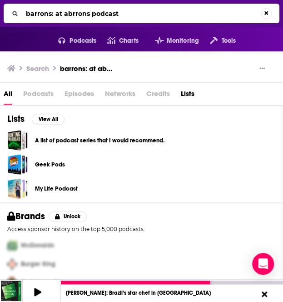
scroll to position [10, 0]
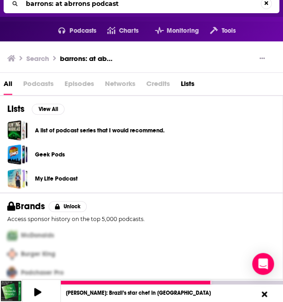
click at [30, 83] on span "Podcasts" at bounding box center [38, 85] width 30 height 19
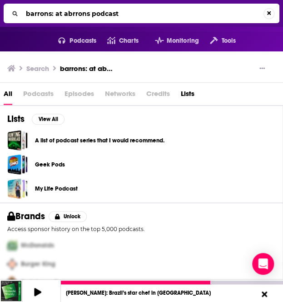
drag, startPoint x: 121, startPoint y: 14, endPoint x: 16, endPoint y: 14, distance: 105.5
click at [16, 14] on div "barrons: at abrrons podcast" at bounding box center [142, 14] width 276 height 20
type input "bloomberg's "masters in business""
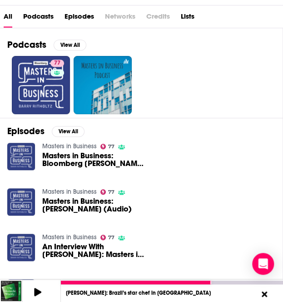
scroll to position [81, 0]
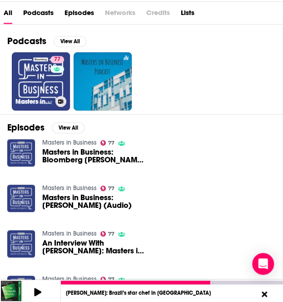
click at [27, 60] on link "77 Masters in Business" at bounding box center [41, 81] width 58 height 58
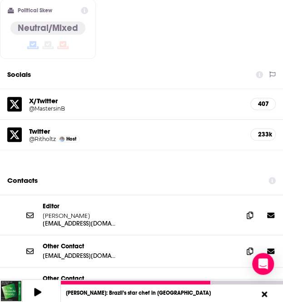
scroll to position [1053, 0]
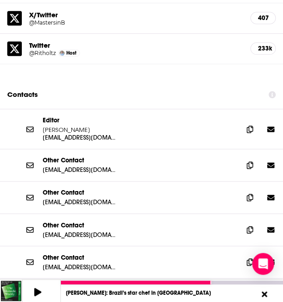
click at [249, 125] on icon at bounding box center [250, 128] width 6 height 7
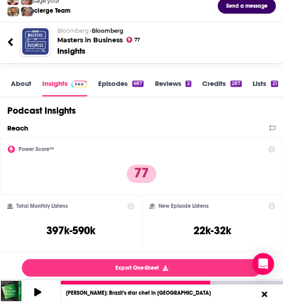
scroll to position [0, 0]
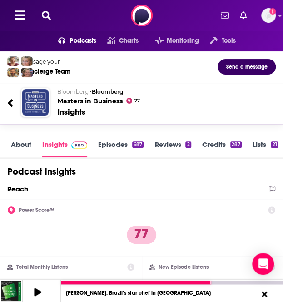
click at [46, 17] on icon at bounding box center [46, 15] width 9 height 9
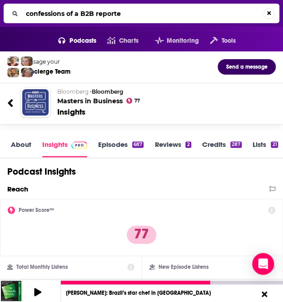
type input "confessions of a B2B reporter"
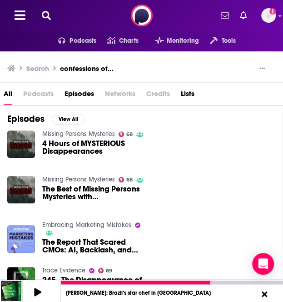
click at [45, 12] on icon at bounding box center [46, 15] width 9 height 9
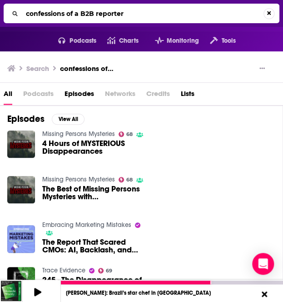
drag, startPoint x: 139, startPoint y: 11, endPoint x: 15, endPoint y: 14, distance: 124.6
click at [15, 14] on div "confessions of a B2B reporter" at bounding box center [142, 14] width 276 height 20
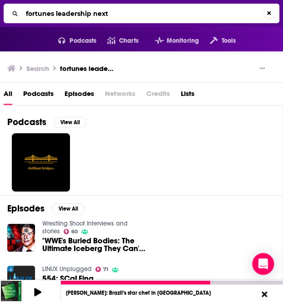
click at [50, 14] on input "fortunes leadership next" at bounding box center [142, 13] width 241 height 15
type input "fortune's leadership next"
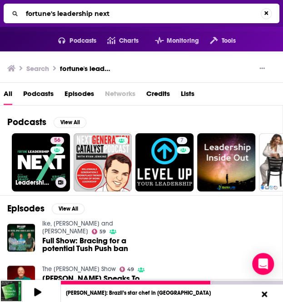
click at [38, 150] on link "56 Leadership Next" at bounding box center [41, 162] width 58 height 58
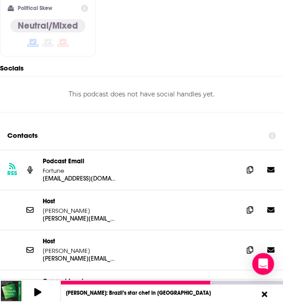
scroll to position [972, 0]
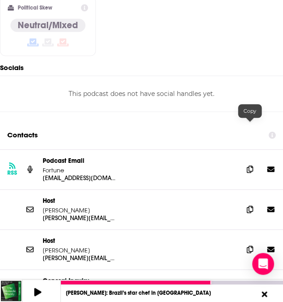
click at [250, 165] on icon at bounding box center [250, 168] width 6 height 7
click at [249, 202] on span at bounding box center [250, 209] width 14 height 14
click at [250, 245] on icon at bounding box center [250, 248] width 6 height 7
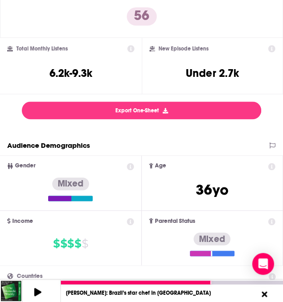
scroll to position [0, 0]
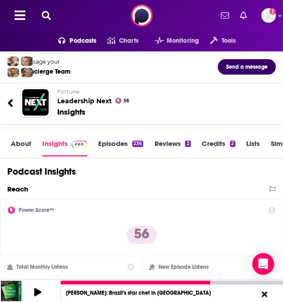
click at [44, 20] on button at bounding box center [46, 15] width 15 height 10
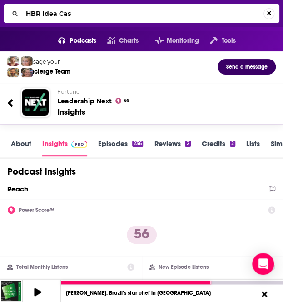
type input "HBR Idea Cast"
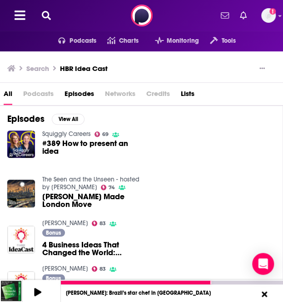
scroll to position [84, 0]
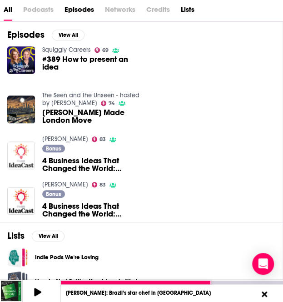
click at [23, 150] on img "4 Business Ideas That Changed the World: Disruptive Innovation" at bounding box center [21, 155] width 28 height 28
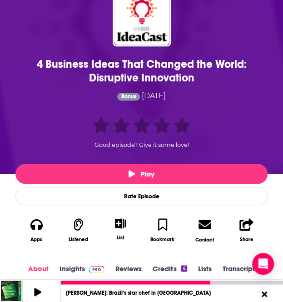
scroll to position [225, 0]
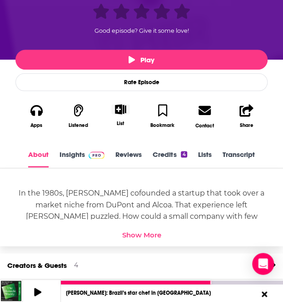
click at [123, 112] on icon "Show More Button" at bounding box center [120, 109] width 11 height 10
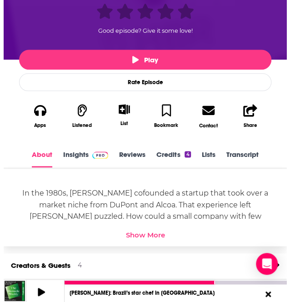
scroll to position [0, 0]
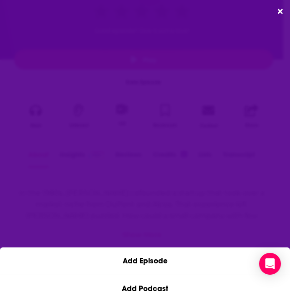
click at [276, 13] on div "Add Episode Add Podcast" at bounding box center [145, 151] width 290 height 302
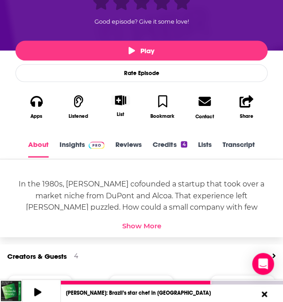
scroll to position [190, 0]
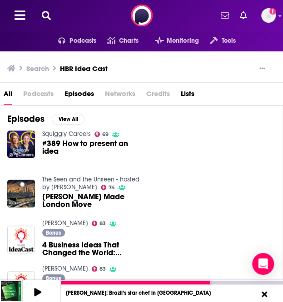
scroll to position [56, 0]
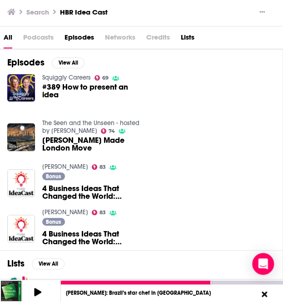
click at [65, 164] on link "[PERSON_NAME]" at bounding box center [65, 167] width 46 height 8
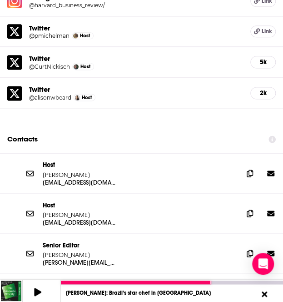
scroll to position [1137, 0]
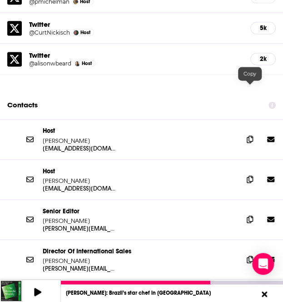
click at [250, 135] on icon at bounding box center [250, 138] width 6 height 7
click at [248, 172] on span at bounding box center [250, 179] width 14 height 14
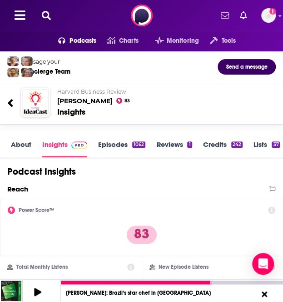
scroll to position [1, 0]
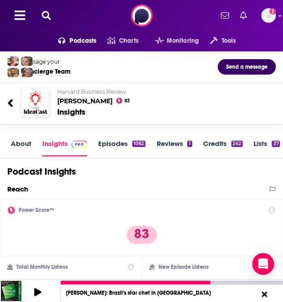
click at [235, 141] on div "242" at bounding box center [236, 143] width 11 height 6
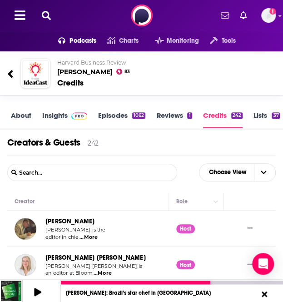
click at [53, 117] on link "Insights" at bounding box center [64, 119] width 45 height 17
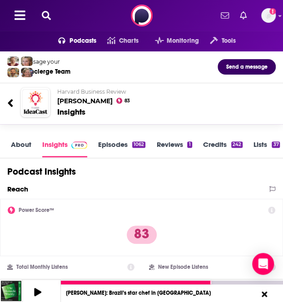
drag, startPoint x: 102, startPoint y: 125, endPoint x: 96, endPoint y: 113, distance: 13.4
click at [102, 125] on div "Message your Concierge Team Send a message Harvard Business Review [PERSON_NAME…" at bounding box center [141, 91] width 283 height 80
click at [45, 11] on icon at bounding box center [46, 15] width 9 height 9
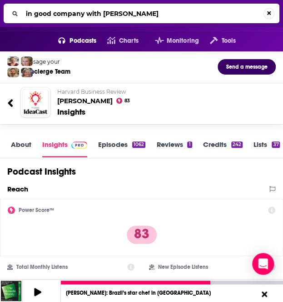
type input "in good company with nicolai tangen"
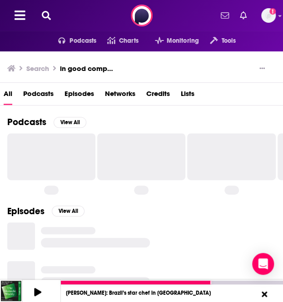
scroll to position [62, 0]
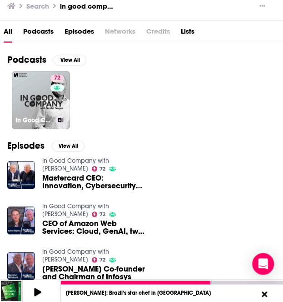
click at [38, 88] on link "72 In Good Company with Nicolai Tangen" at bounding box center [41, 100] width 58 height 58
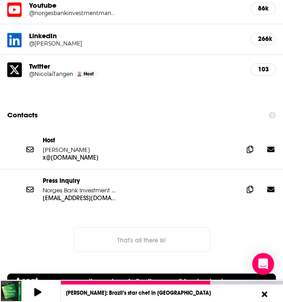
scroll to position [1103, 0]
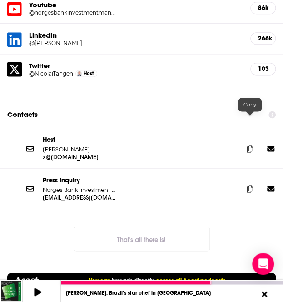
click at [250, 142] on span at bounding box center [250, 149] width 14 height 14
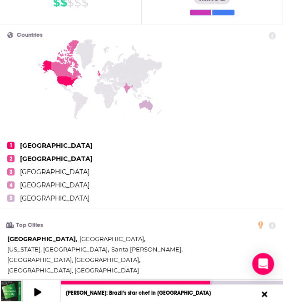
scroll to position [0, 0]
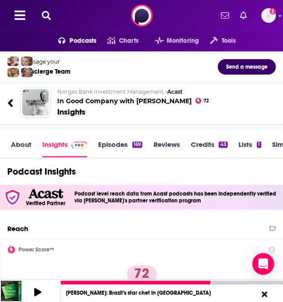
click at [45, 15] on icon at bounding box center [46, 15] width 9 height 9
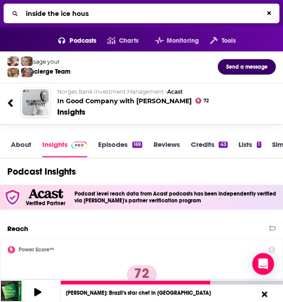
type input "inside the ice house"
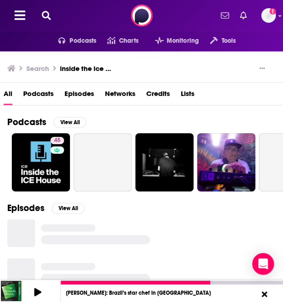
scroll to position [53, 0]
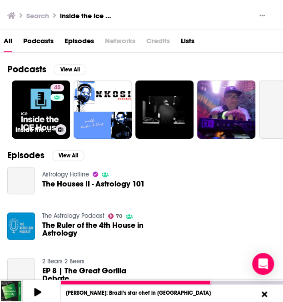
click at [65, 111] on div "45" at bounding box center [58, 104] width 16 height 40
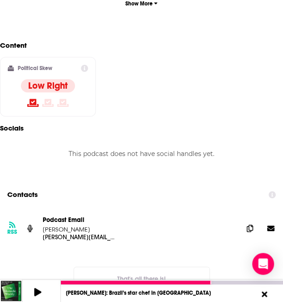
scroll to position [1030, 0]
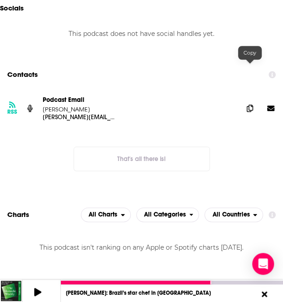
click at [249, 101] on span at bounding box center [250, 108] width 14 height 14
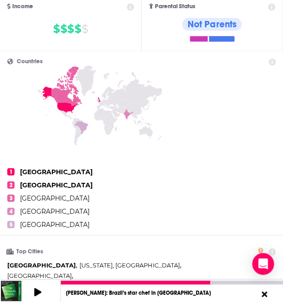
scroll to position [0, 0]
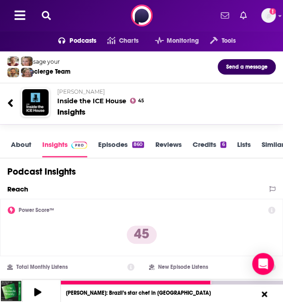
click at [45, 15] on icon at bounding box center [46, 15] width 9 height 9
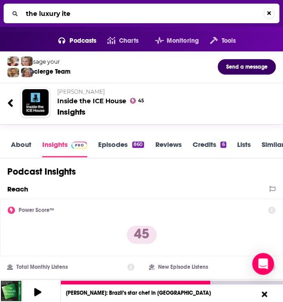
type input "the luxury item"
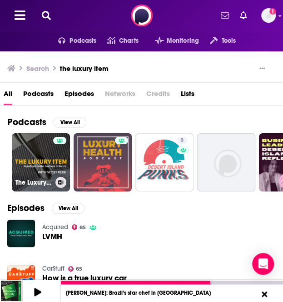
click at [49, 156] on link "The Luxury Item with Scott Kerr" at bounding box center [41, 162] width 58 height 58
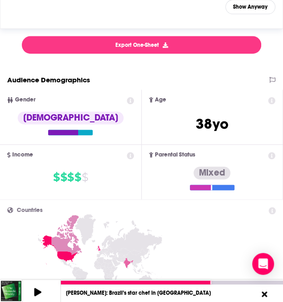
scroll to position [243, 0]
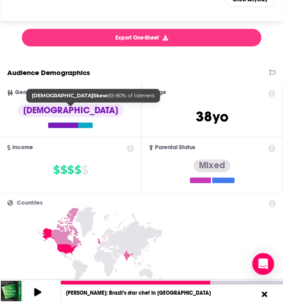
drag, startPoint x: 119, startPoint y: 112, endPoint x: 92, endPoint y: 118, distance: 27.6
click at [92, 118] on div "[DEMOGRAPHIC_DATA]" at bounding box center [71, 116] width 106 height 24
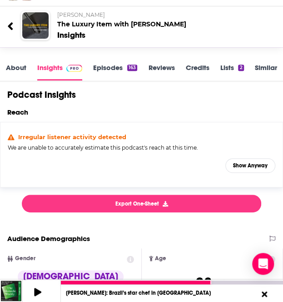
scroll to position [68, 0]
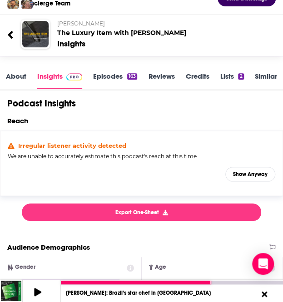
click at [115, 74] on link "Episodes 163" at bounding box center [115, 80] width 44 height 17
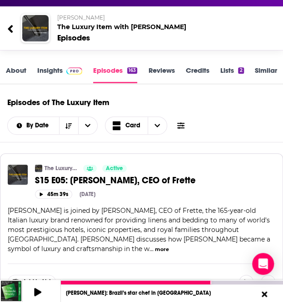
scroll to position [45, 0]
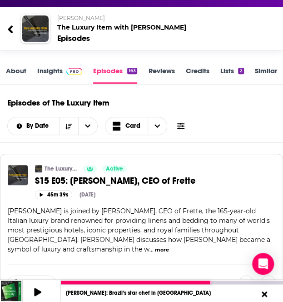
click at [49, 77] on link "Insights" at bounding box center [59, 74] width 45 height 17
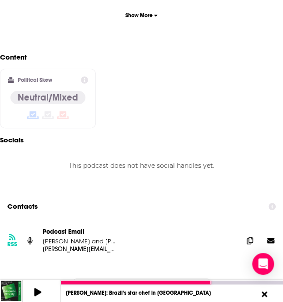
scroll to position [959, 0]
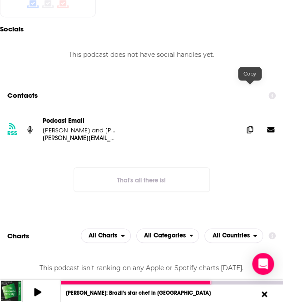
click at [252, 123] on span at bounding box center [250, 130] width 14 height 14
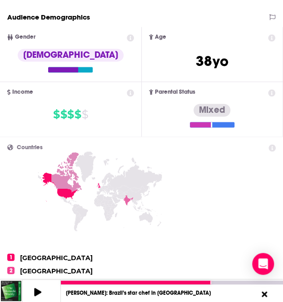
scroll to position [0, 0]
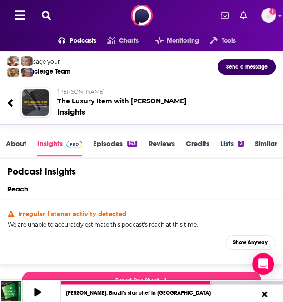
click at [45, 12] on icon at bounding box center [46, 15] width 9 height 9
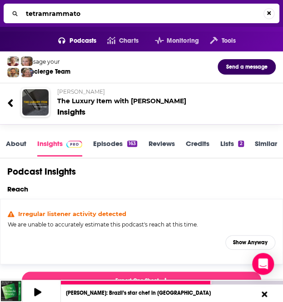
type input "tetramrammaton"
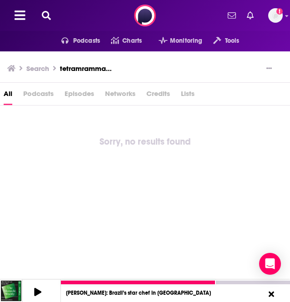
click at [50, 11] on icon at bounding box center [46, 15] width 9 height 9
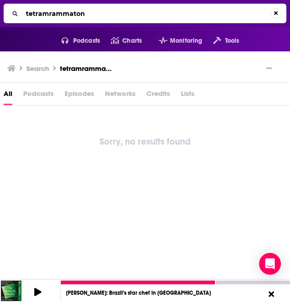
click at [48, 14] on input "tetramrammaton" at bounding box center [146, 13] width 248 height 15
type input "tetragrammaton"
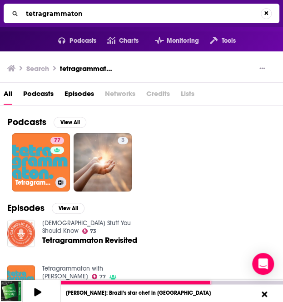
click at [42, 158] on link "77 Tetragrammaton with Rick Rubin" at bounding box center [41, 162] width 58 height 58
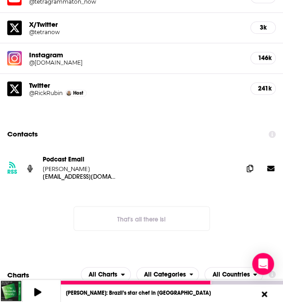
scroll to position [1079, 0]
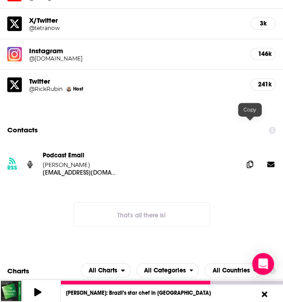
click at [248, 160] on icon at bounding box center [250, 163] width 6 height 7
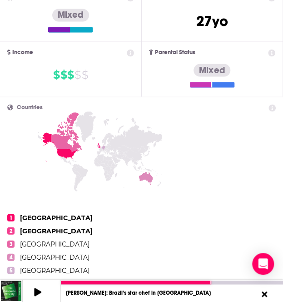
scroll to position [0, 0]
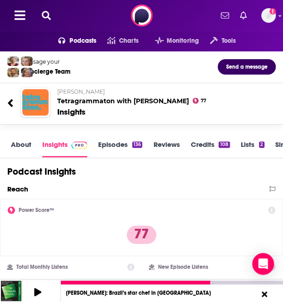
click at [46, 12] on icon at bounding box center [46, 15] width 9 height 9
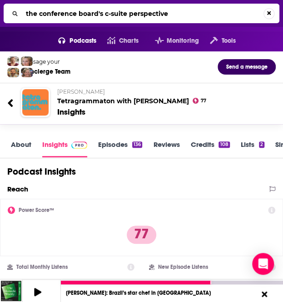
type input "the conference board's c-suite perspectives"
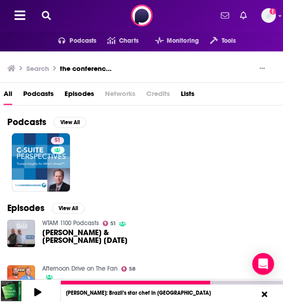
click at [42, 15] on icon at bounding box center [46, 15] width 9 height 9
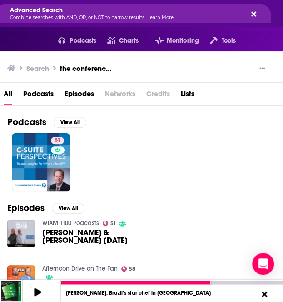
click at [253, 11] on icon "Search..." at bounding box center [253, 13] width 5 height 7
click at [254, 13] on icon "Search..." at bounding box center [253, 13] width 5 height 7
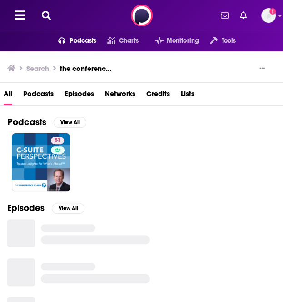
click at [67, 40] on div "open menu" at bounding box center [64, 41] width 11 height 6
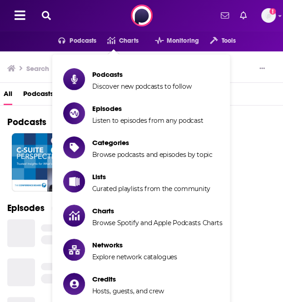
click at [47, 13] on icon at bounding box center [46, 15] width 9 height 9
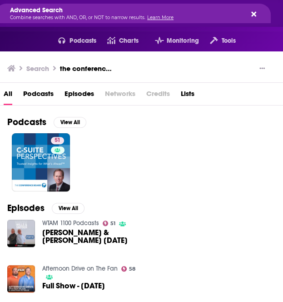
click at [252, 13] on icon "Search..." at bounding box center [253, 13] width 5 height 7
click at [254, 14] on icon "Search..." at bounding box center [253, 13] width 5 height 5
click at [256, 13] on div "Advanced Search Combine searches with AND, OR, or NOT to narrow results. Learn …" at bounding box center [133, 14] width 276 height 20
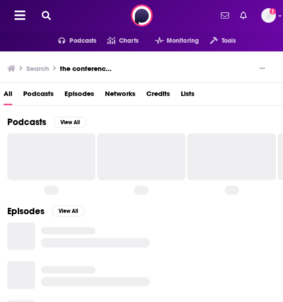
click at [46, 12] on icon at bounding box center [46, 15] width 9 height 9
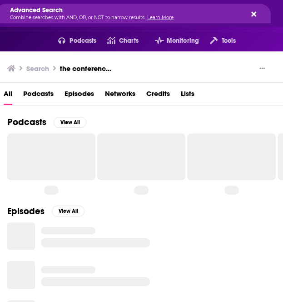
click at [254, 11] on icon "Search..." at bounding box center [253, 13] width 5 height 7
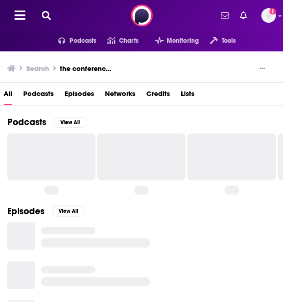
click at [50, 14] on icon at bounding box center [46, 15] width 9 height 9
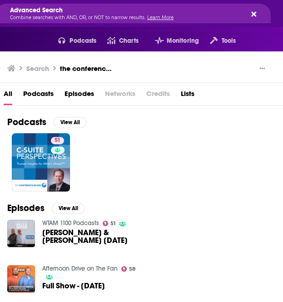
click at [44, 70] on h3 "Search" at bounding box center [37, 68] width 23 height 9
click at [63, 66] on h3 "the conference board's c-suite perspectives" at bounding box center [87, 68] width 54 height 9
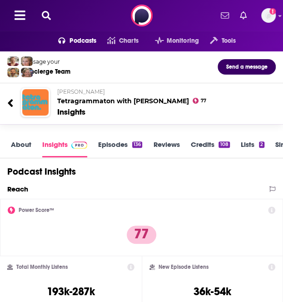
click at [48, 15] on icon at bounding box center [46, 15] width 9 height 9
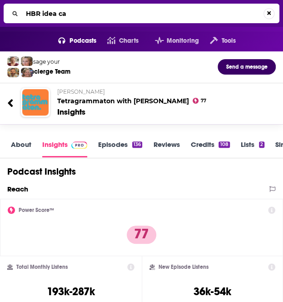
type input "HBR idea cas"
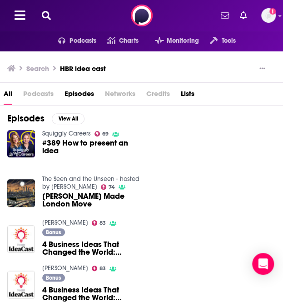
click at [47, 12] on icon at bounding box center [46, 15] width 9 height 9
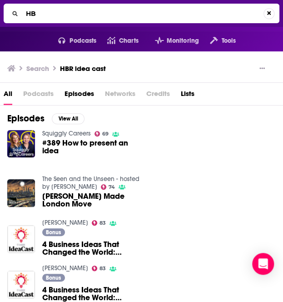
type input "H"
type input "in good company with [PERSON_NAME]"
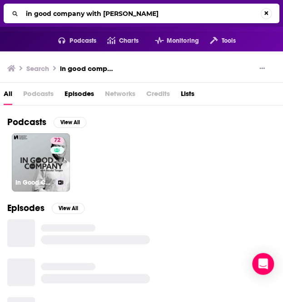
click at [48, 159] on link "72 In Good Company with [PERSON_NAME]" at bounding box center [41, 162] width 58 height 58
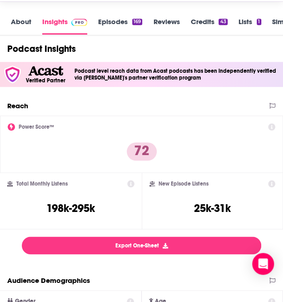
scroll to position [124, 0]
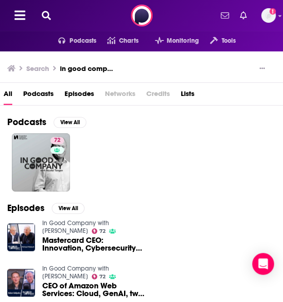
click at [37, 66] on h3 "Search" at bounding box center [37, 68] width 23 height 9
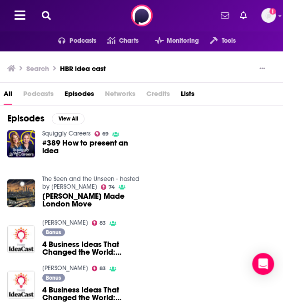
click at [29, 75] on div "Search HBR idea cast" at bounding box center [137, 68] width 261 height 13
click at [115, 70] on div "Search HBR idea cast" at bounding box center [137, 68] width 261 height 13
drag, startPoint x: 115, startPoint y: 70, endPoint x: 64, endPoint y: 68, distance: 50.5
click at [64, 68] on div "Search HBR idea cast" at bounding box center [137, 68] width 261 height 13
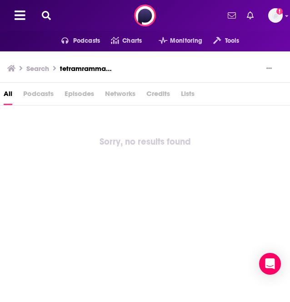
click at [47, 16] on icon at bounding box center [46, 15] width 9 height 9
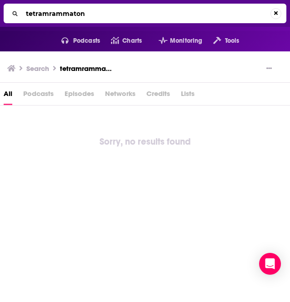
drag, startPoint x: 86, startPoint y: 14, endPoint x: 10, endPoint y: 15, distance: 75.9
click at [10, 15] on div "tetramrammaton" at bounding box center [145, 14] width 283 height 20
type input "McKinsey: Inside the Strategy Room"
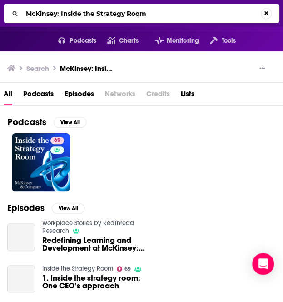
scroll to position [68, 0]
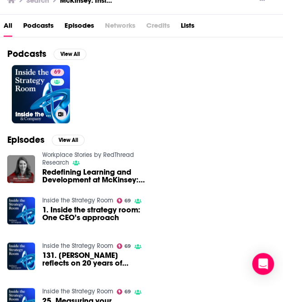
click at [36, 84] on link "69 Inside the Strategy Room" at bounding box center [41, 94] width 58 height 58
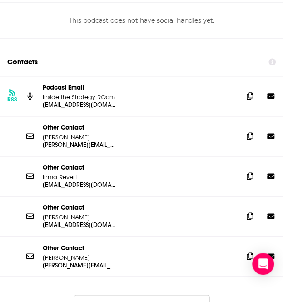
scroll to position [1042, 0]
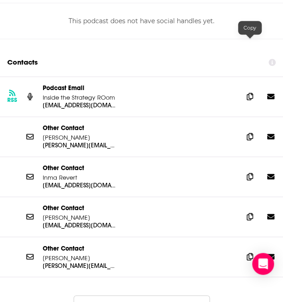
click at [244, 90] on span at bounding box center [250, 97] width 14 height 14
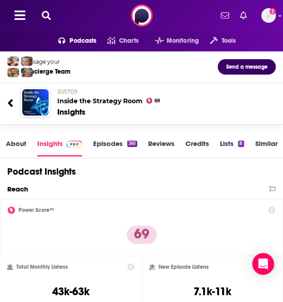
scroll to position [65, 0]
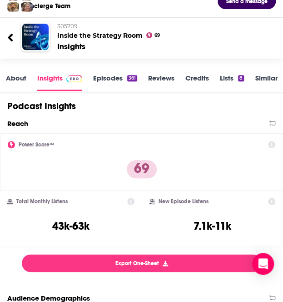
click at [14, 78] on link "About" at bounding box center [16, 82] width 20 height 17
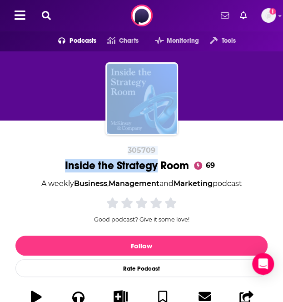
drag, startPoint x: 14, startPoint y: 78, endPoint x: 148, endPoint y: 177, distance: 167.4
click at [148, 177] on div "305709 Inside the Strategy Room 69 A weekly Business , Management and Marketing…" at bounding box center [141, 185] width 283 height 268
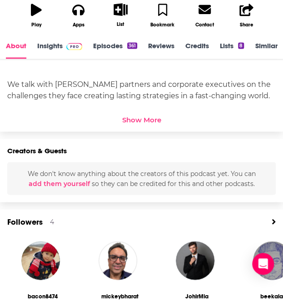
scroll to position [289, 0]
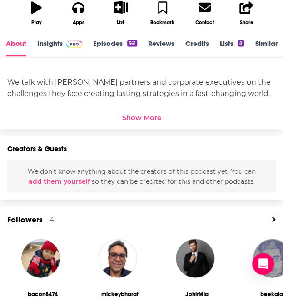
click at [135, 118] on div "Show More" at bounding box center [141, 117] width 39 height 9
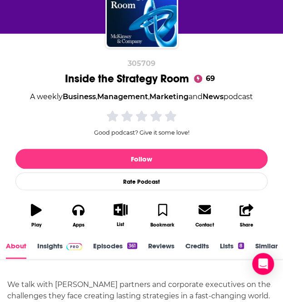
scroll to position [0, 0]
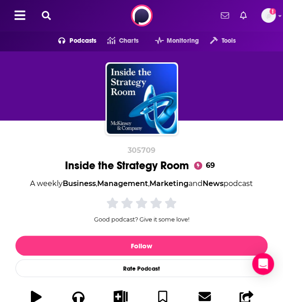
click at [45, 11] on icon at bounding box center [46, 15] width 9 height 9
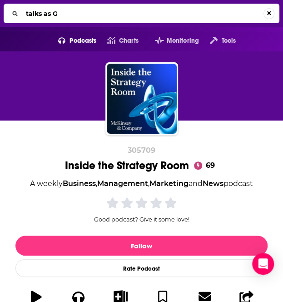
type input "talks as GS"
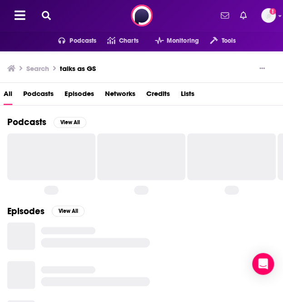
click at [82, 70] on h3 "talks as GS" at bounding box center [78, 68] width 36 height 9
click at [45, 18] on icon at bounding box center [46, 15] width 9 height 9
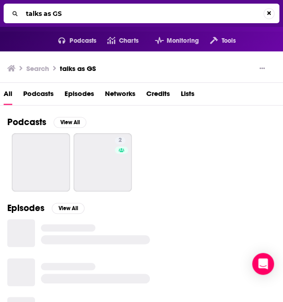
click at [50, 15] on input "talks as GS" at bounding box center [142, 13] width 241 height 15
type input "talks at GS"
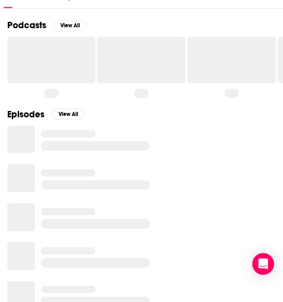
scroll to position [98, 0]
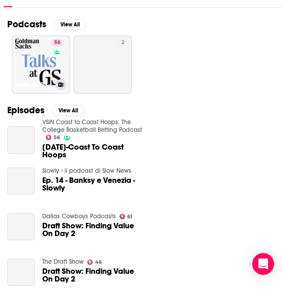
click at [49, 61] on link "56 Talks at GS" at bounding box center [41, 64] width 58 height 58
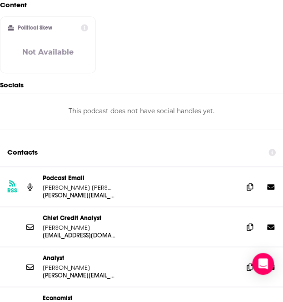
scroll to position [1024, 0]
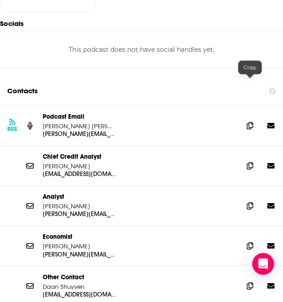
click at [253, 122] on icon at bounding box center [250, 125] width 6 height 7
click at [251, 159] on span at bounding box center [250, 166] width 14 height 14
click at [251, 199] on span at bounding box center [250, 206] width 14 height 14
click at [249, 242] on icon at bounding box center [250, 245] width 6 height 7
click at [251, 282] on icon at bounding box center [250, 285] width 6 height 7
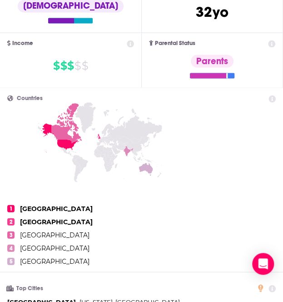
scroll to position [0, 0]
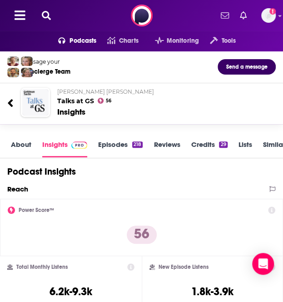
click at [46, 11] on icon at bounding box center [46, 15] width 9 height 9
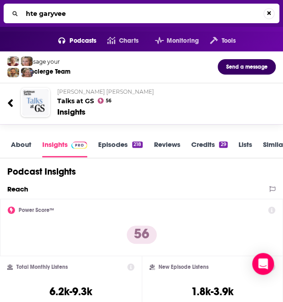
click at [32, 13] on input "hte garyvee" at bounding box center [142, 13] width 241 height 15
click at [74, 15] on input "the garyvee" at bounding box center [142, 13] width 241 height 15
type input "the garyvee audio experience"
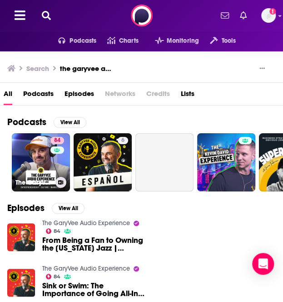
click at [46, 161] on link "84 The GaryVee Audio Experience" at bounding box center [41, 162] width 58 height 58
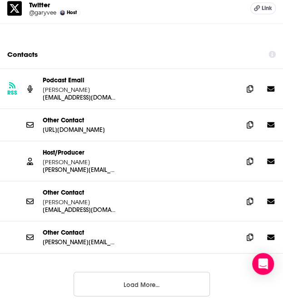
scroll to position [1228, 0]
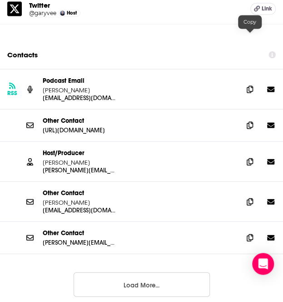
click at [252, 85] on icon at bounding box center [250, 88] width 6 height 7
click at [247, 158] on icon at bounding box center [250, 161] width 6 height 7
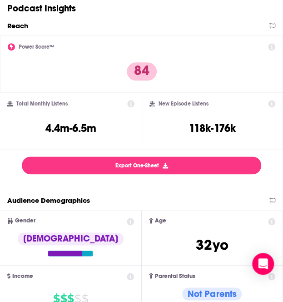
scroll to position [0, 0]
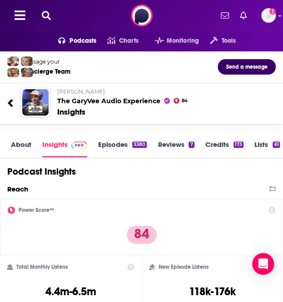
click at [46, 15] on icon at bounding box center [46, 15] width 9 height 9
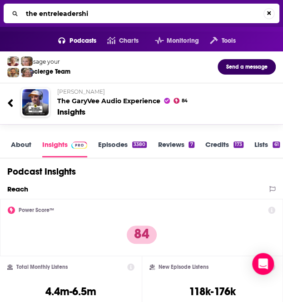
type input "the entreleadership"
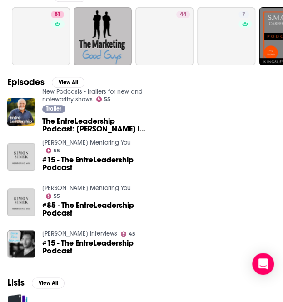
scroll to position [126, 0]
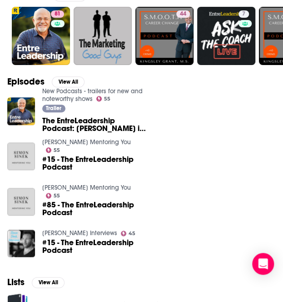
drag, startPoint x: 76, startPoint y: 120, endPoint x: 68, endPoint y: 121, distance: 8.7
click at [68, 121] on span "The EntreLeadership Podcast: [PERSON_NAME] is now hosting The EntreLeadership P…" at bounding box center [94, 124] width 104 height 15
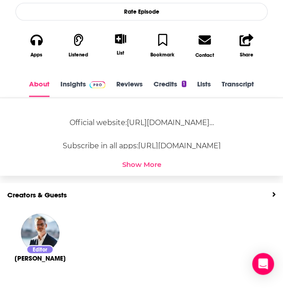
scroll to position [296, 0]
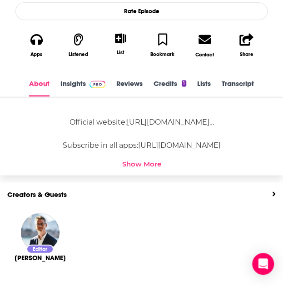
click at [67, 79] on link "Insights" at bounding box center [82, 87] width 45 height 17
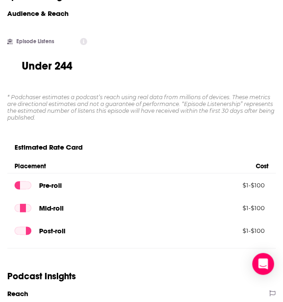
scroll to position [147, 0]
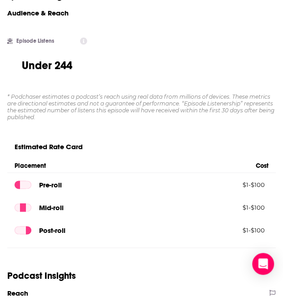
click at [123, 163] on span "Placement" at bounding box center [132, 166] width 234 height 8
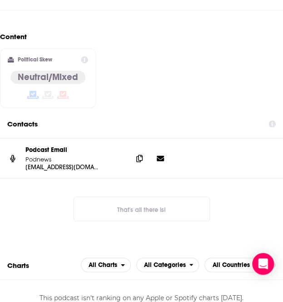
scroll to position [1258, 0]
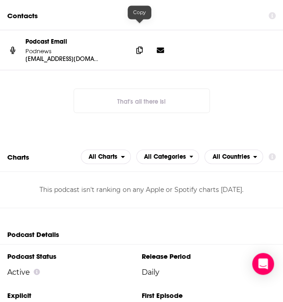
click at [140, 46] on icon at bounding box center [139, 49] width 6 height 7
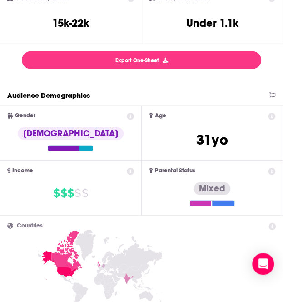
scroll to position [0, 0]
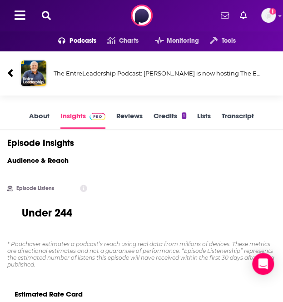
click at [47, 16] on icon at bounding box center [46, 15] width 9 height 9
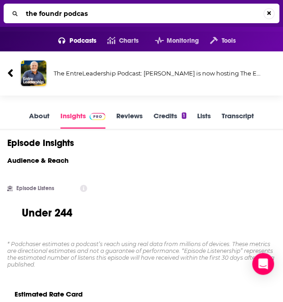
type input "the foundr podcast"
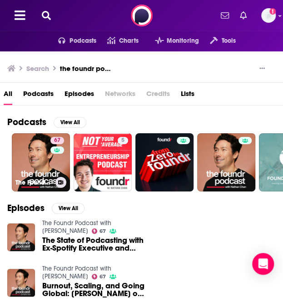
drag, startPoint x: 25, startPoint y: 155, endPoint x: 30, endPoint y: 145, distance: 11.4
click at [30, 145] on link "67 The Foundr Podcast with [PERSON_NAME]" at bounding box center [41, 162] width 58 height 58
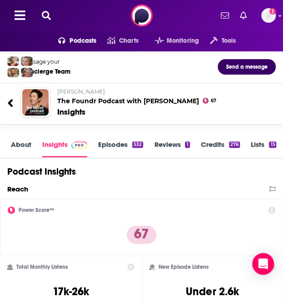
click at [30, 145] on link "About" at bounding box center [21, 148] width 20 height 17
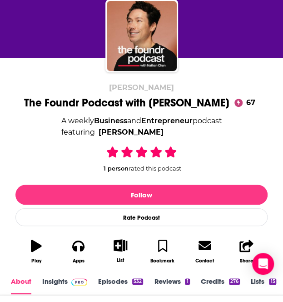
scroll to position [158, 0]
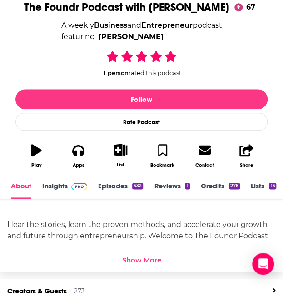
click at [50, 184] on link "Insights" at bounding box center [64, 189] width 45 height 17
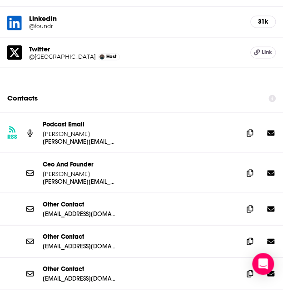
scroll to position [1164, 0]
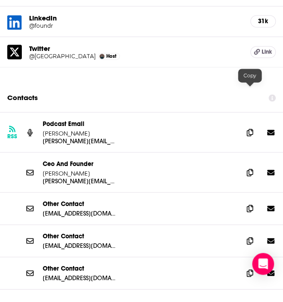
click at [247, 129] on icon at bounding box center [250, 132] width 6 height 7
click at [250, 169] on icon at bounding box center [250, 172] width 6 height 7
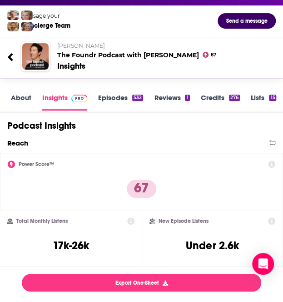
scroll to position [0, 0]
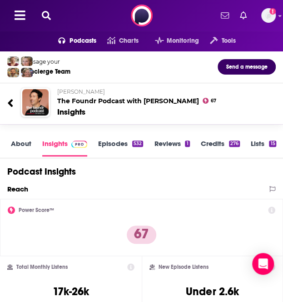
click at [45, 17] on icon at bounding box center [46, 15] width 9 height 9
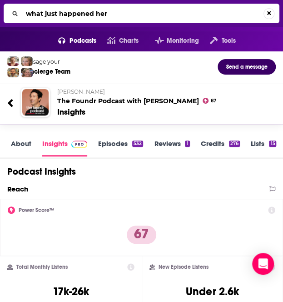
type input "what just happened here"
